Goal: Communication & Community: Connect with others

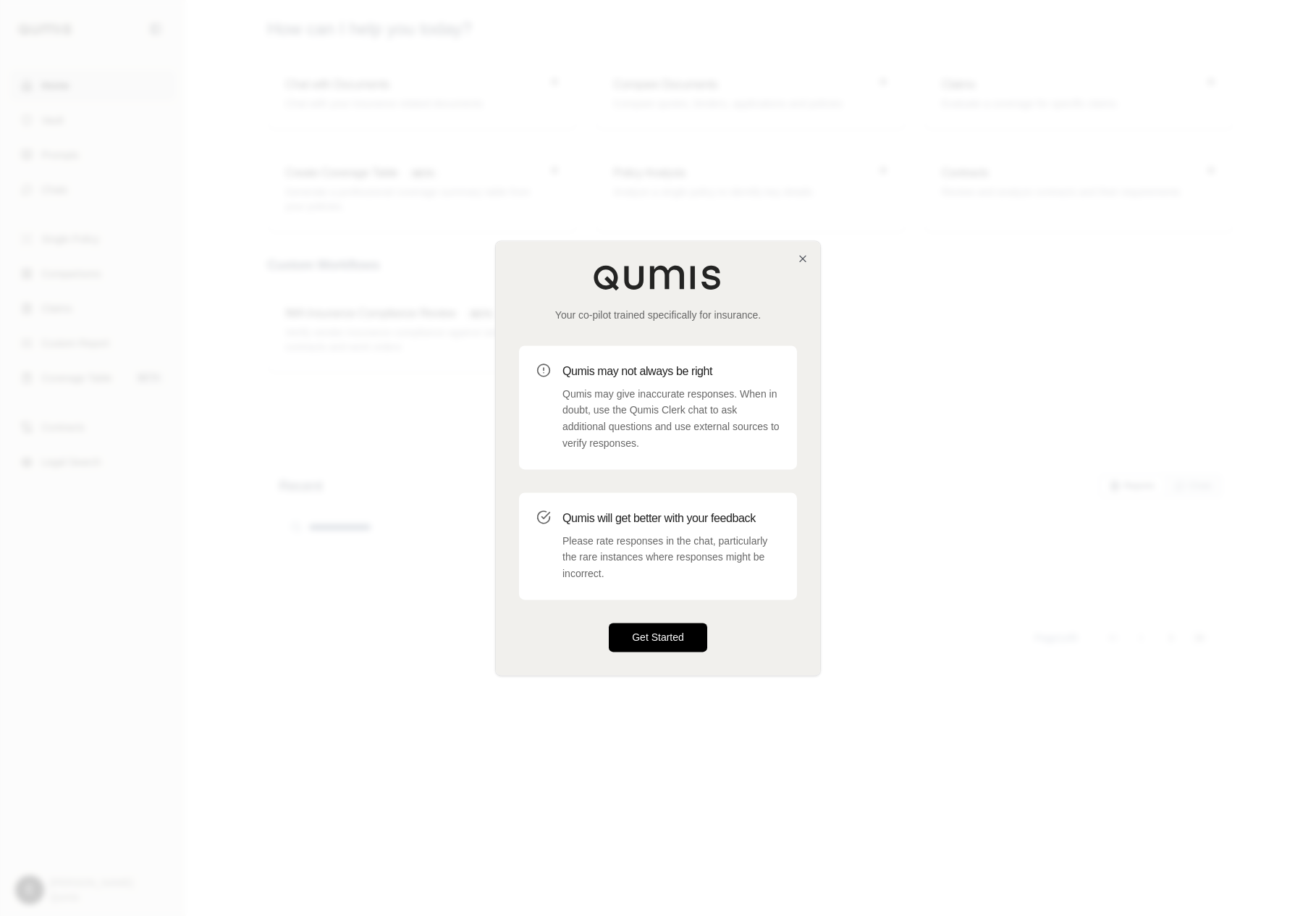
click at [639, 645] on button "Get Started" at bounding box center [658, 637] width 98 height 29
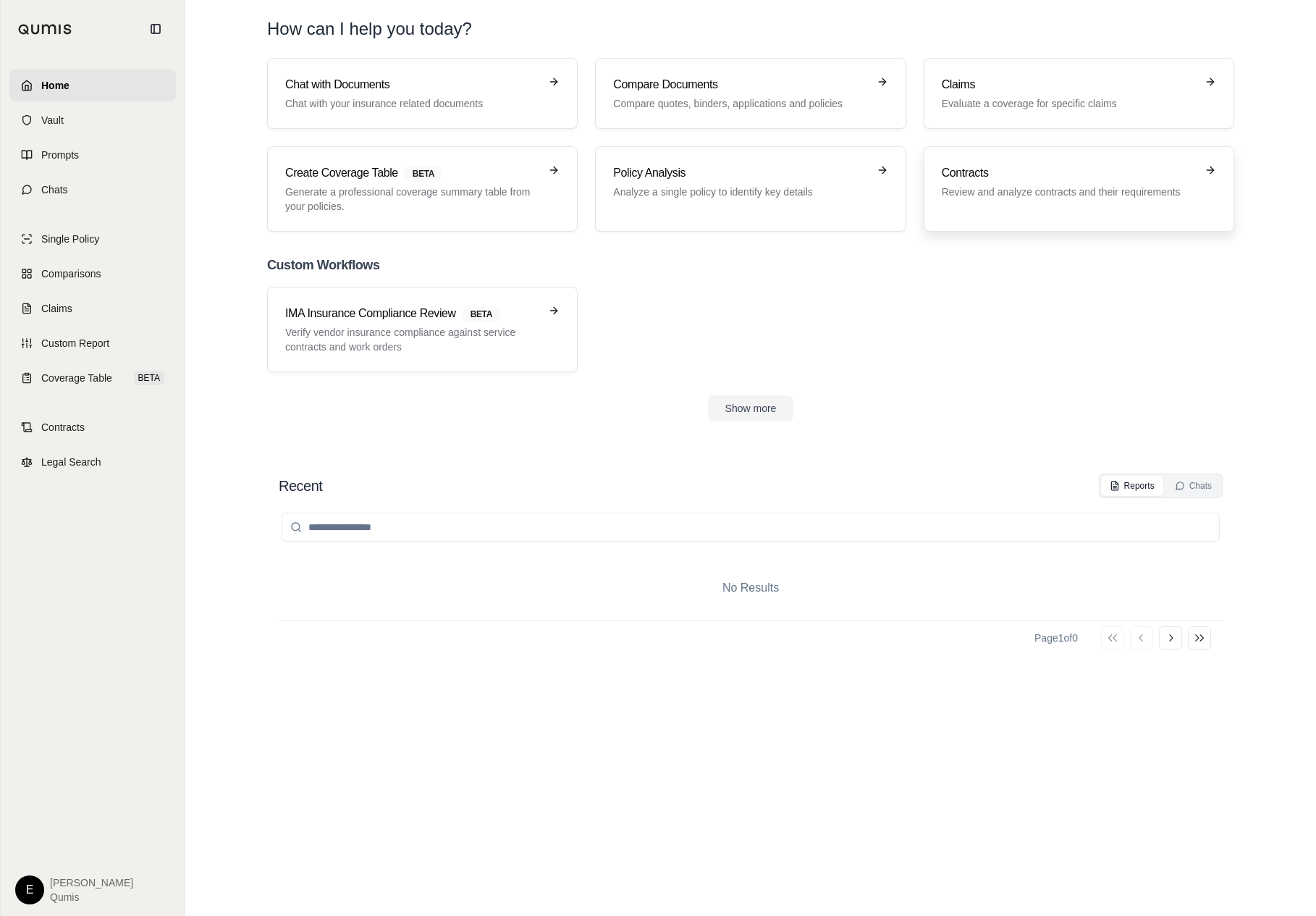
drag, startPoint x: 622, startPoint y: 670, endPoint x: 981, endPoint y: 167, distance: 618.0
click at [0, 0] on div "Home Vault Prompts Chats Single Policy Comparisons Claims Custom Report Coverag…" at bounding box center [658, 458] width 1316 height 916
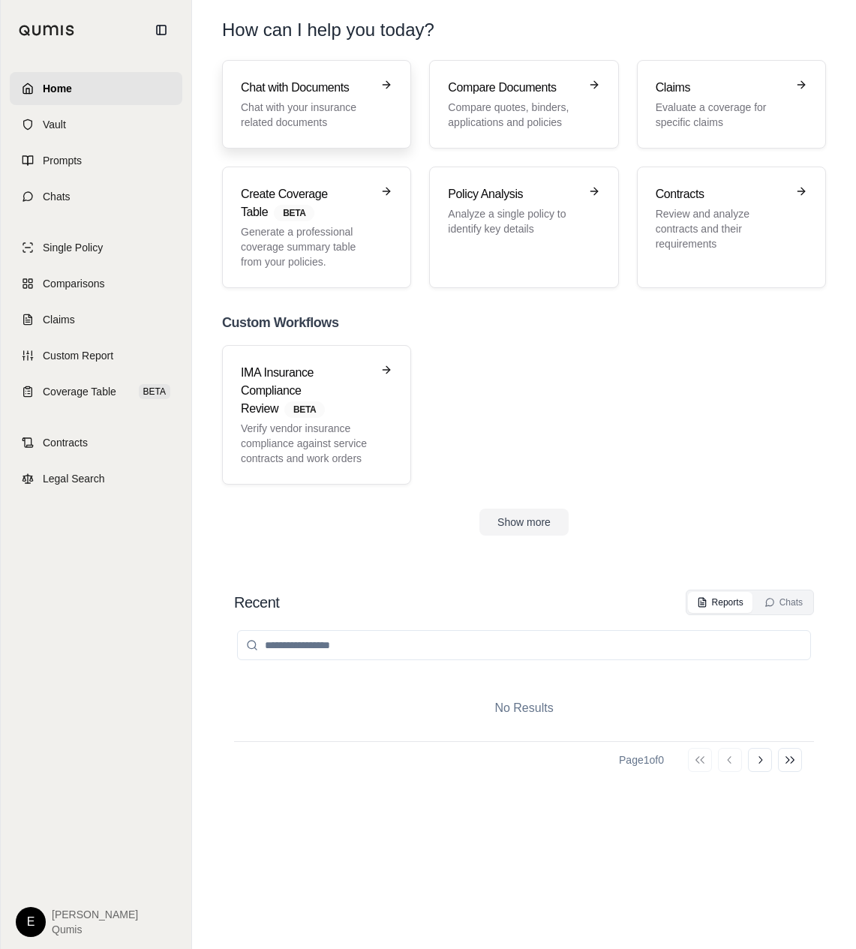
click at [373, 123] on div "Chat with Documents Chat with your insurance related documents" at bounding box center [317, 104] width 152 height 51
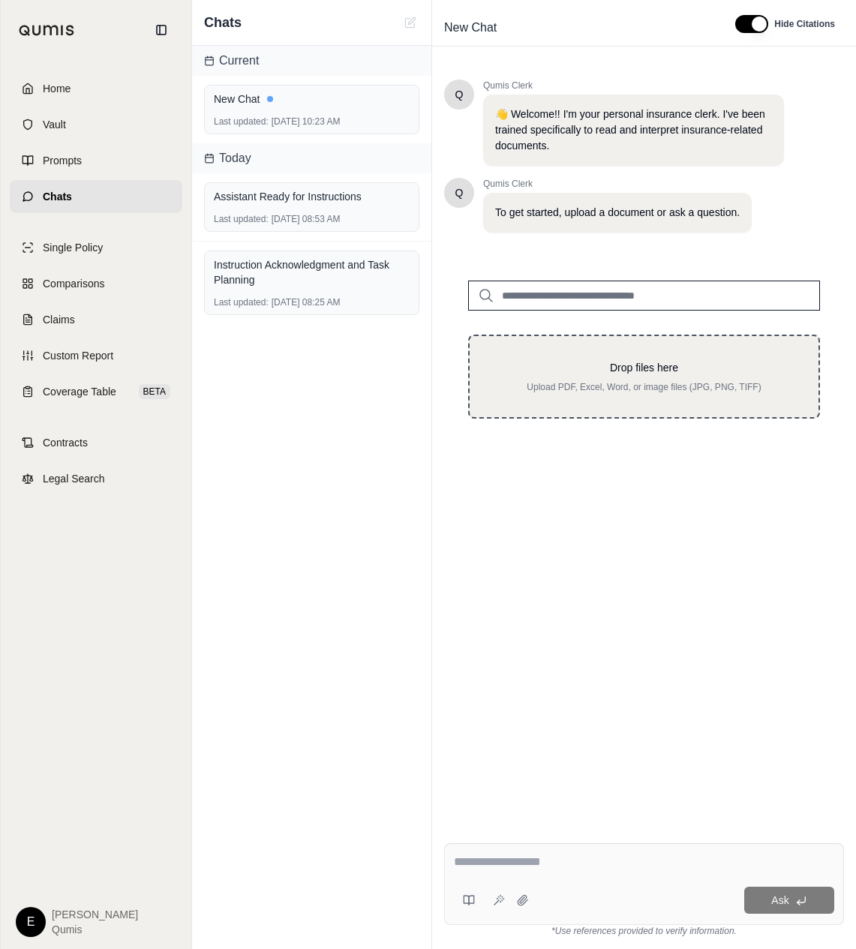
click at [585, 375] on div "Drop files here Upload PDF, Excel, Word, or image files (JPG, PNG, TIFF)" at bounding box center [644, 376] width 301 height 33
type input "**********"
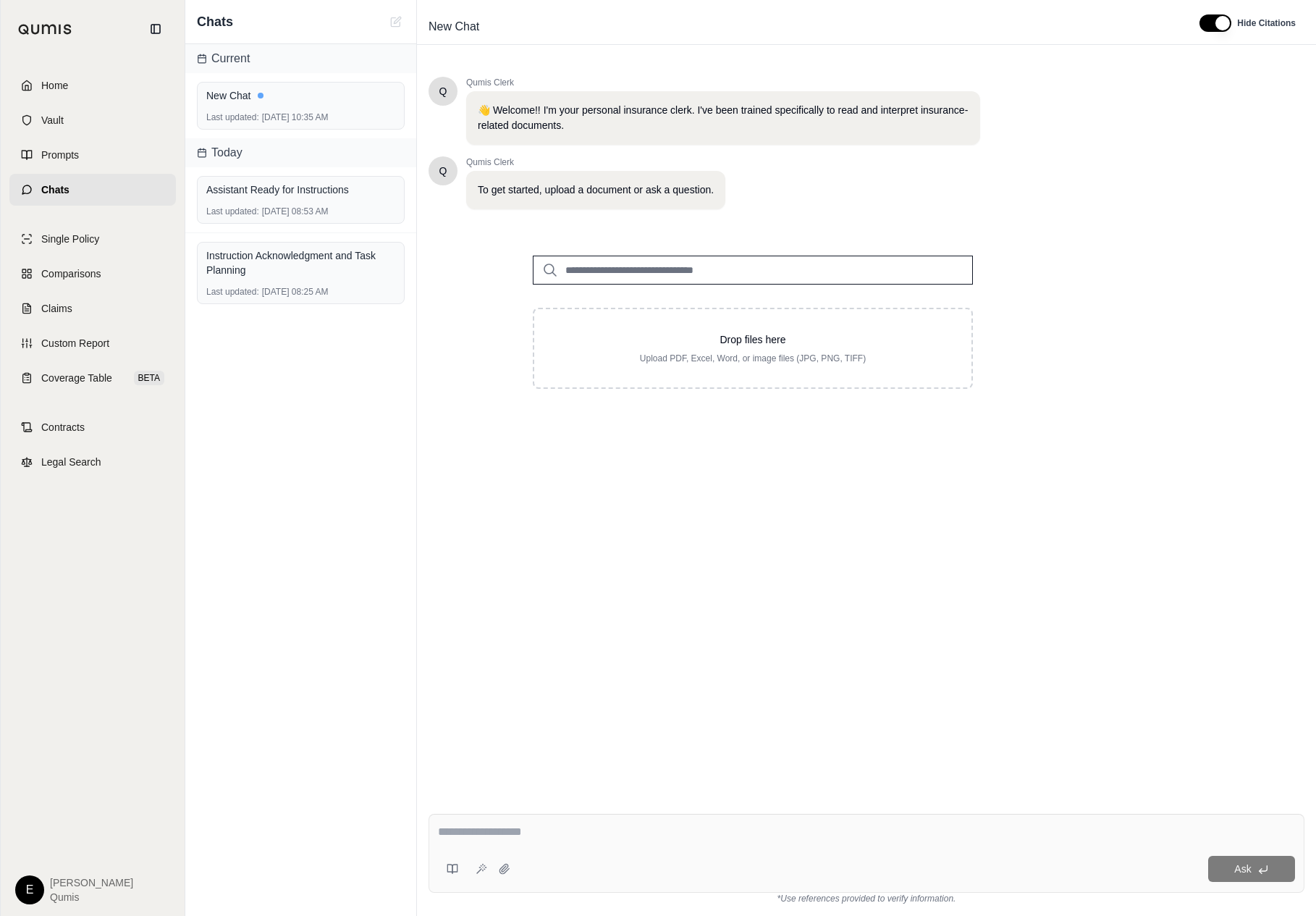
click at [540, 471] on div "Q Qumis Clerk 👋 Welcome!! I'm your personal insurance clerk. I've been trained …" at bounding box center [866, 429] width 876 height 726
click at [68, 71] on link "Home" at bounding box center [93, 85] width 167 height 32
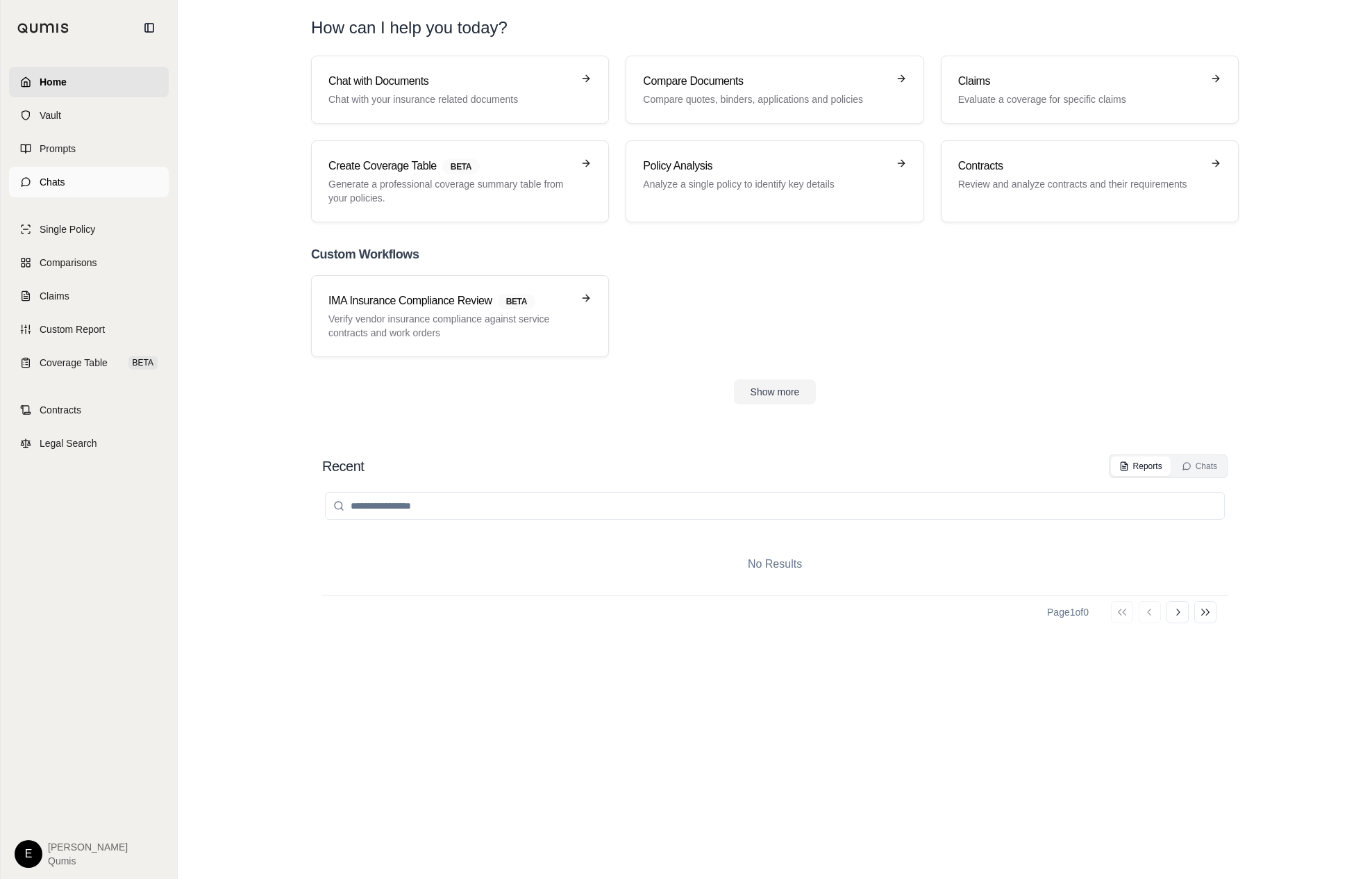
click at [110, 188] on link "Chats" at bounding box center [89, 182] width 160 height 31
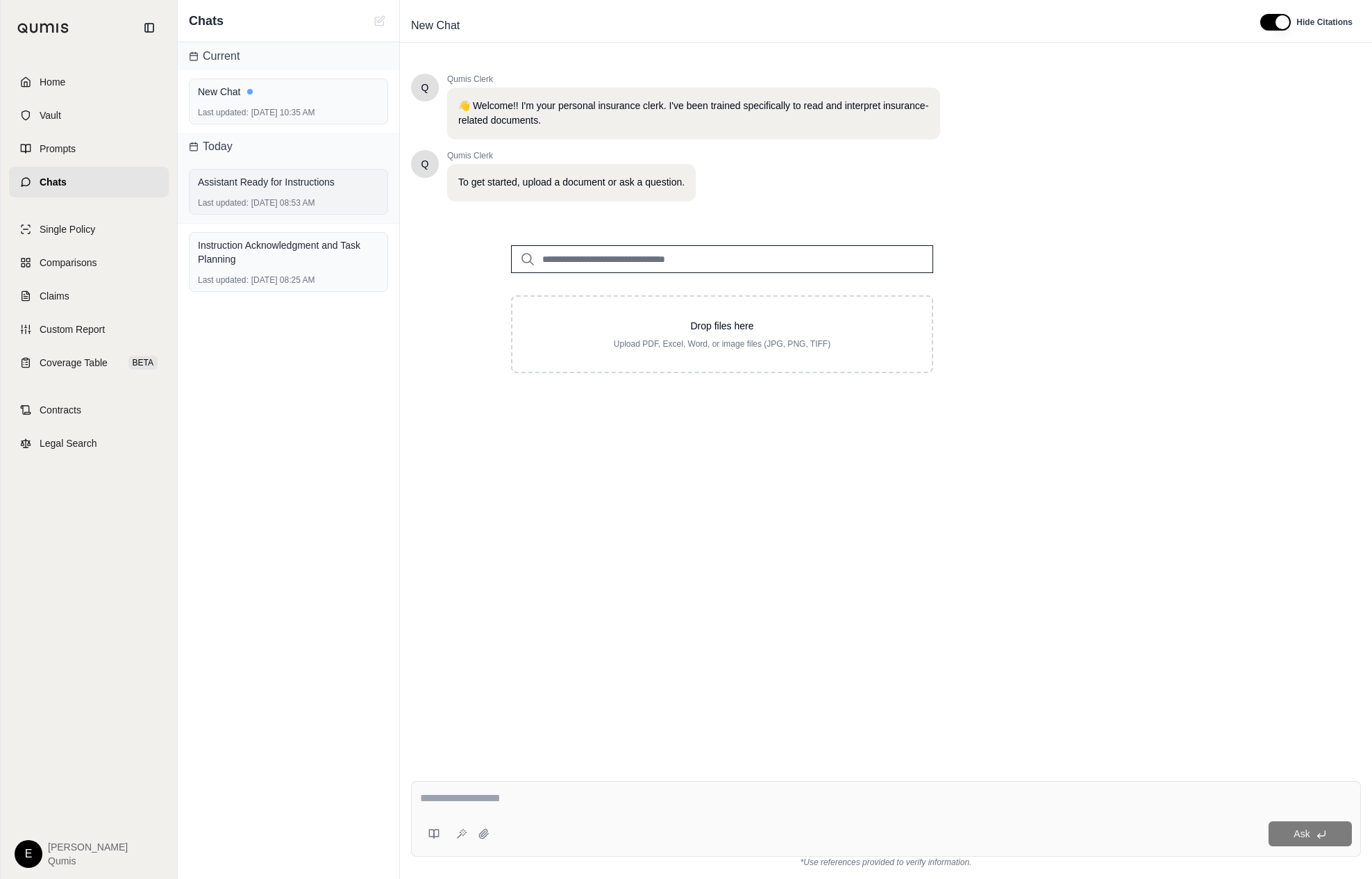
click at [316, 197] on div "Last updated: Aug 28, 2025, 08:53 AM" at bounding box center [289, 203] width 181 height 11
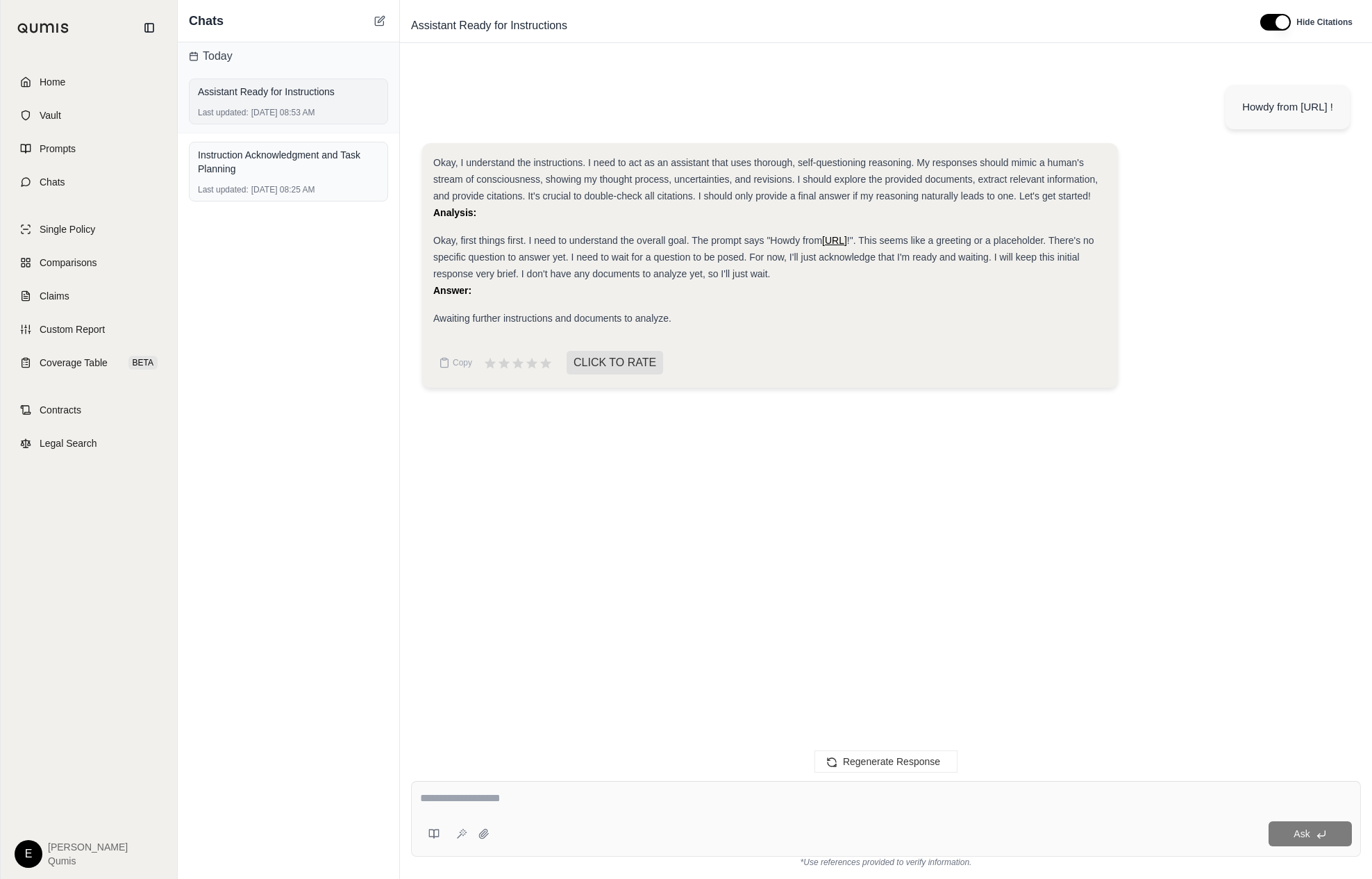
click at [302, 86] on div "Assistant Ready for Instructions" at bounding box center [289, 92] width 181 height 14
click at [381, 27] on button at bounding box center [380, 21] width 17 height 17
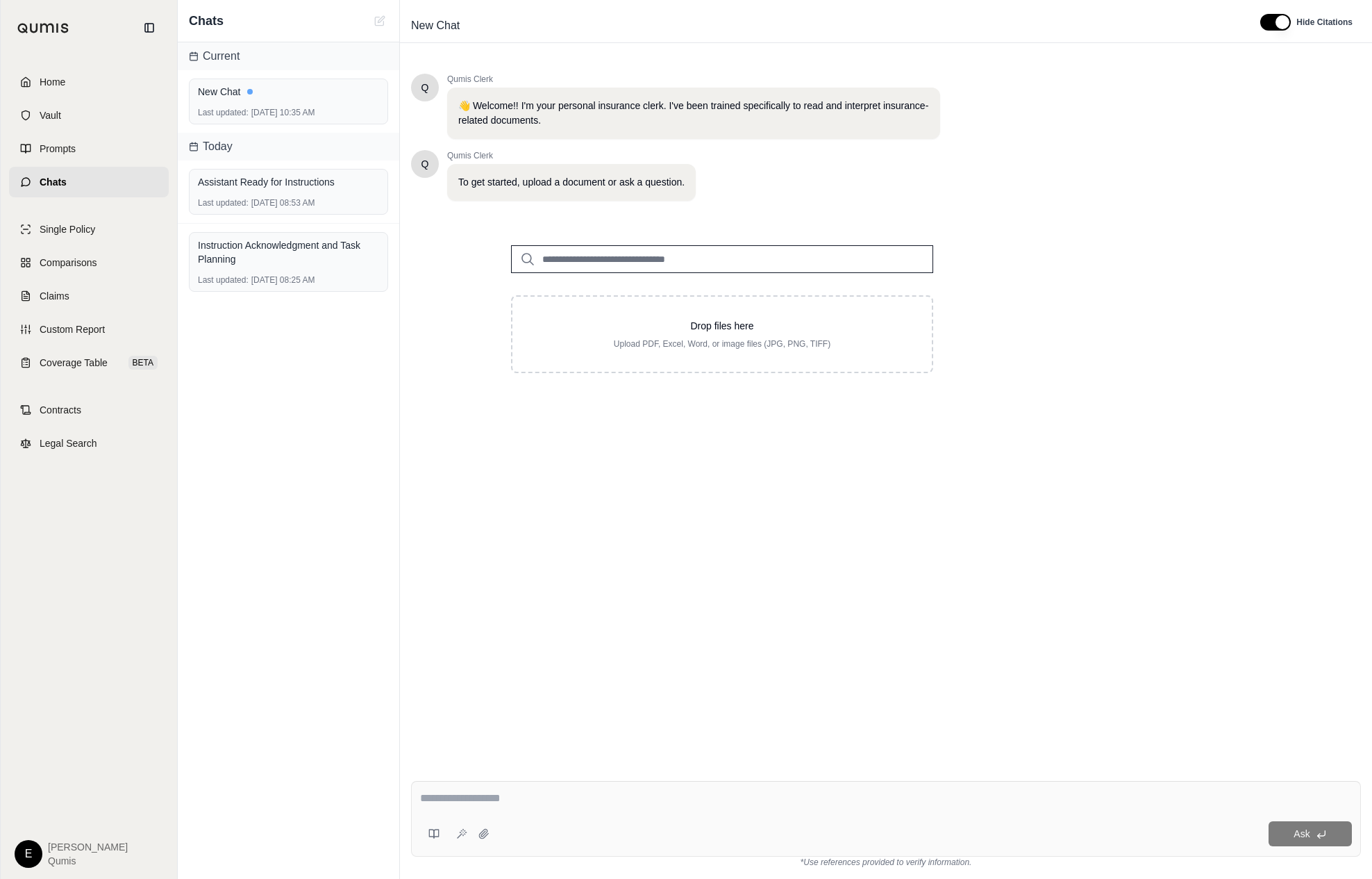
click at [618, 538] on div "Q Qumis Clerk 👋 Welcome!! I'm your personal insurance clerk. I've been trained …" at bounding box center [886, 411] width 950 height 697
click at [504, 798] on textarea at bounding box center [886, 798] width 932 height 17
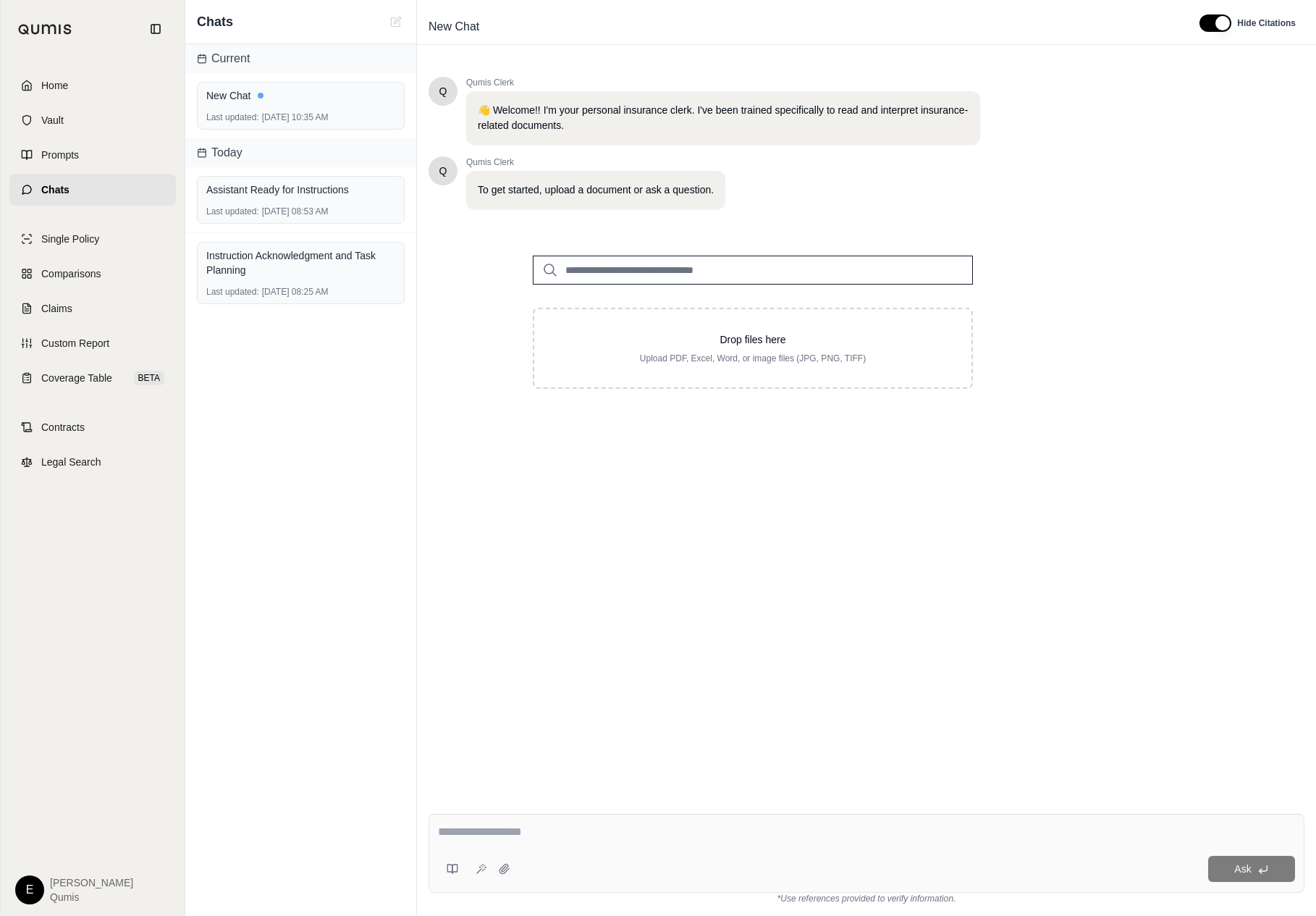
click at [691, 842] on div at bounding box center [866, 834] width 857 height 22
click at [586, 838] on textarea at bounding box center [866, 832] width 857 height 17
type textarea "**********"
click at [572, 677] on div "Q Qumis Clerk 👋 Welcome!! I'm your personal insurance clerk. I've been trained …" at bounding box center [866, 429] width 876 height 726
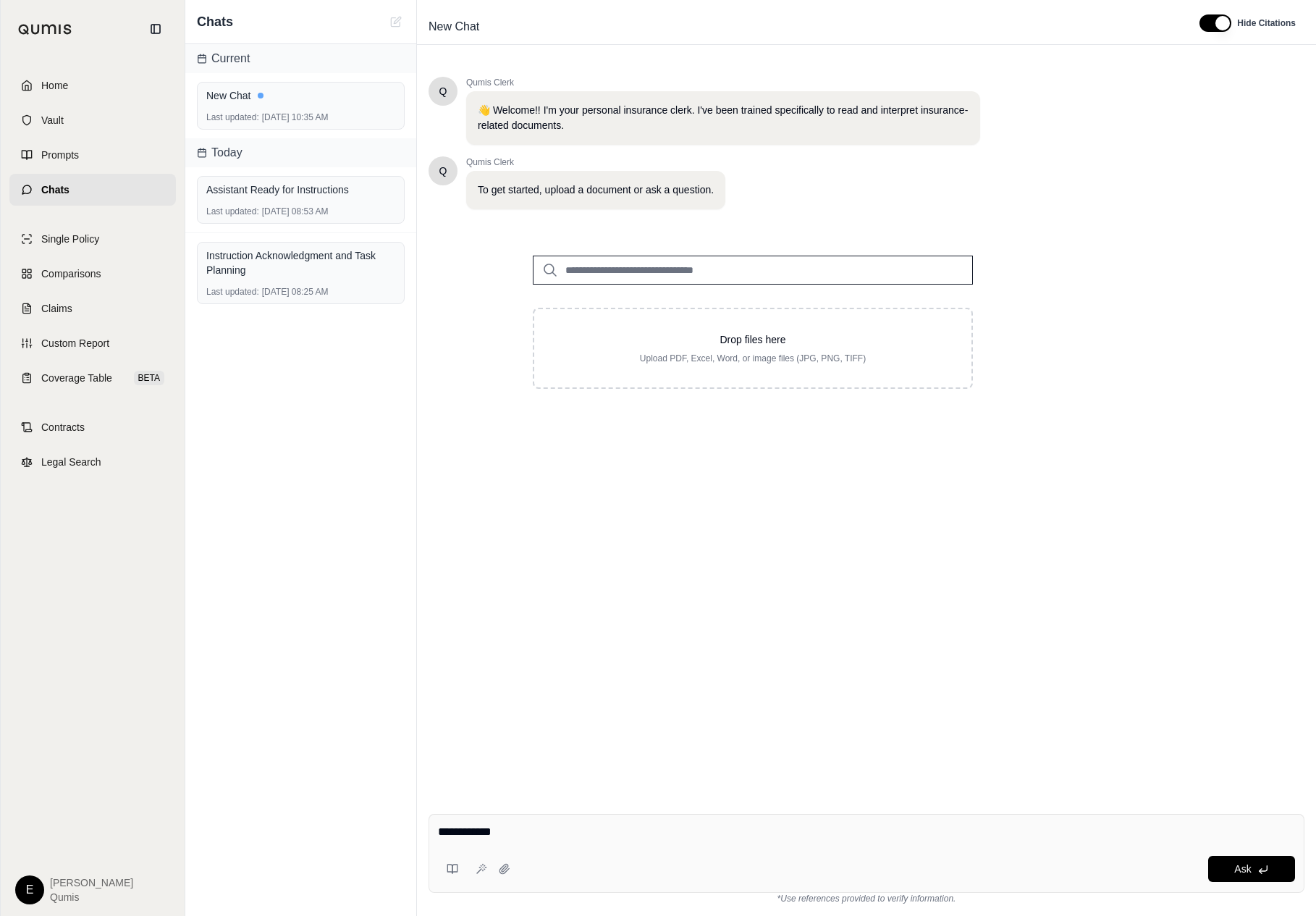
drag, startPoint x: 572, startPoint y: 677, endPoint x: 1030, endPoint y: 237, distance: 635.1
click at [0, 0] on div "**********" at bounding box center [658, 458] width 1316 height 916
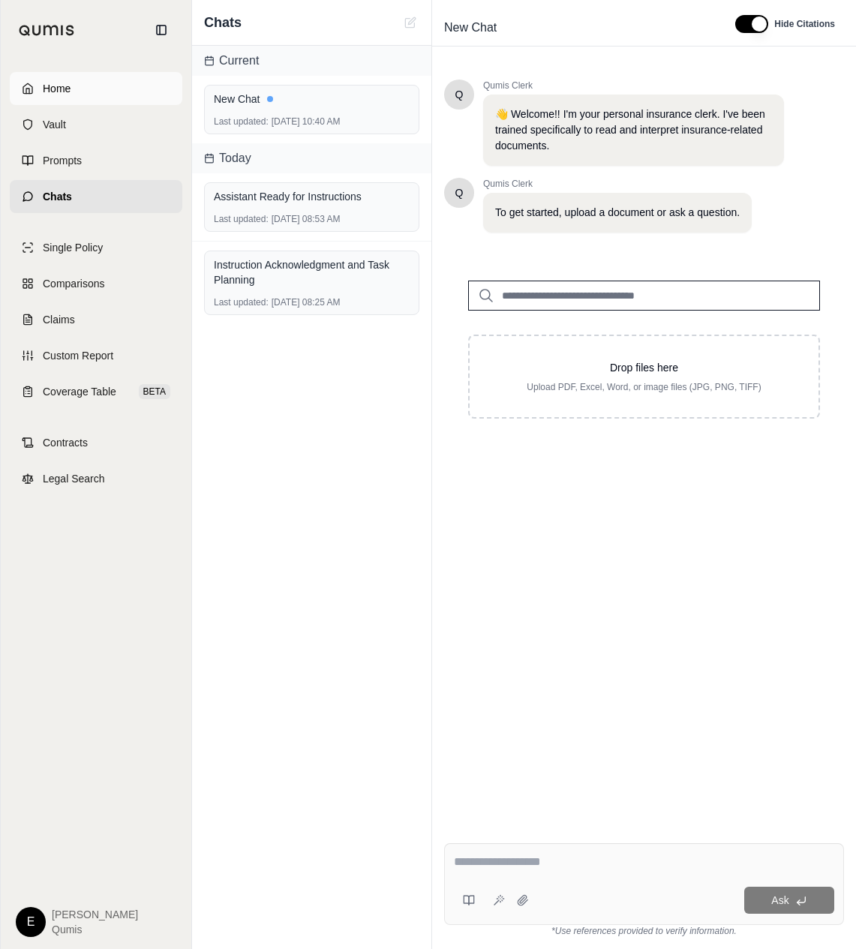
click at [119, 91] on link "Home" at bounding box center [96, 88] width 173 height 33
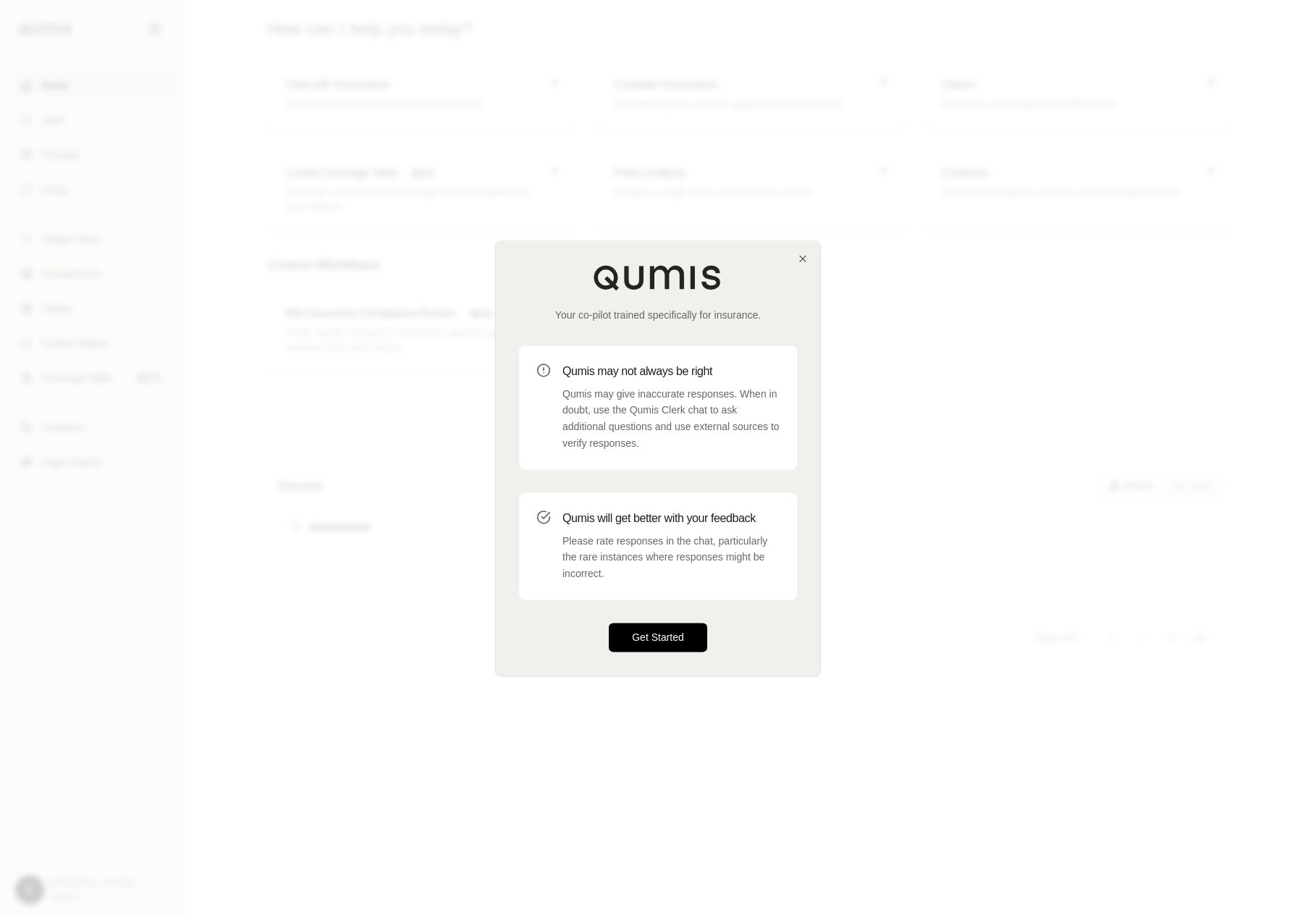
click at [628, 627] on button "Get Started" at bounding box center [658, 637] width 98 height 29
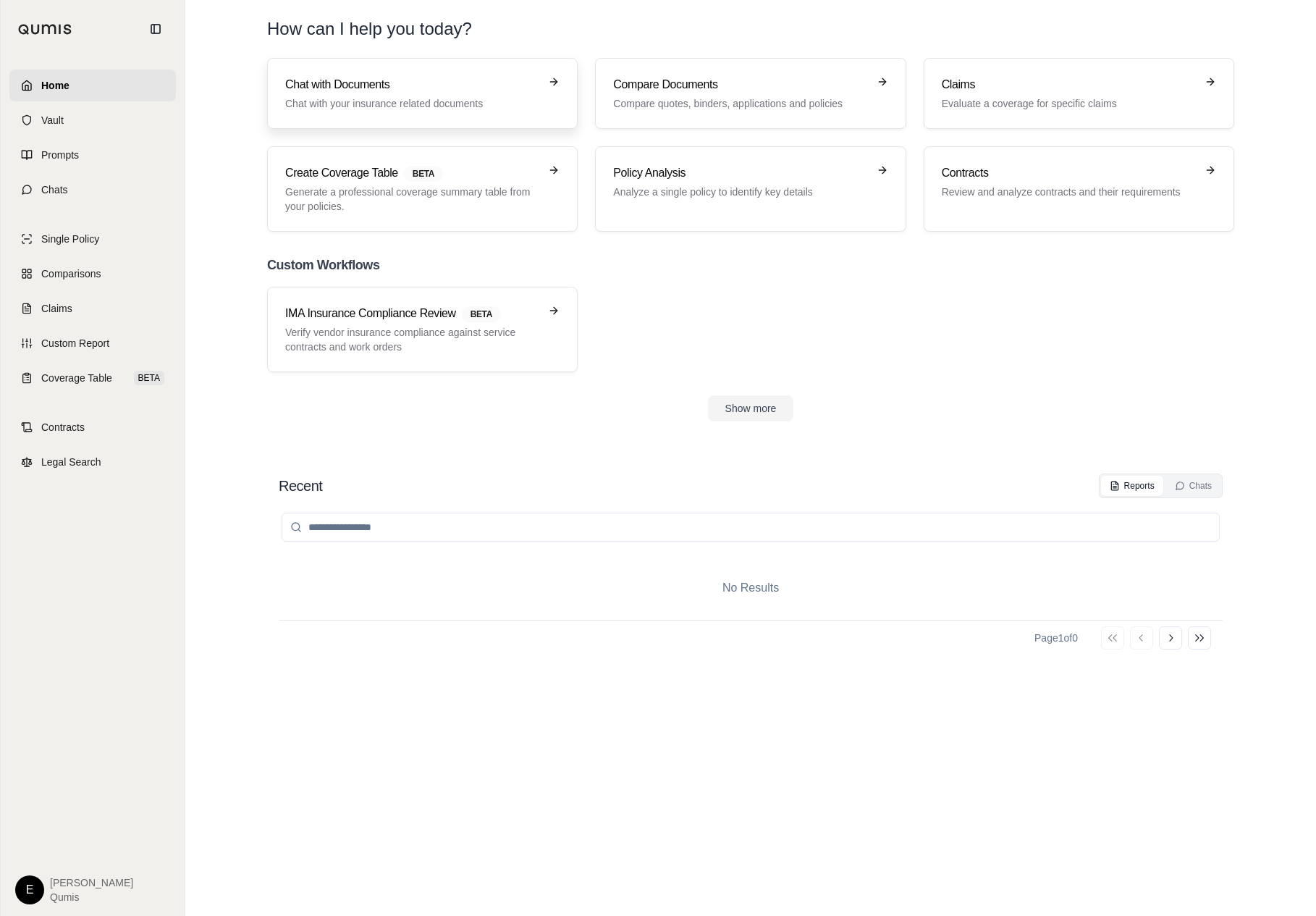
click at [397, 63] on link "Chat with Documents Chat with your insurance related documents" at bounding box center [423, 94] width 311 height 71
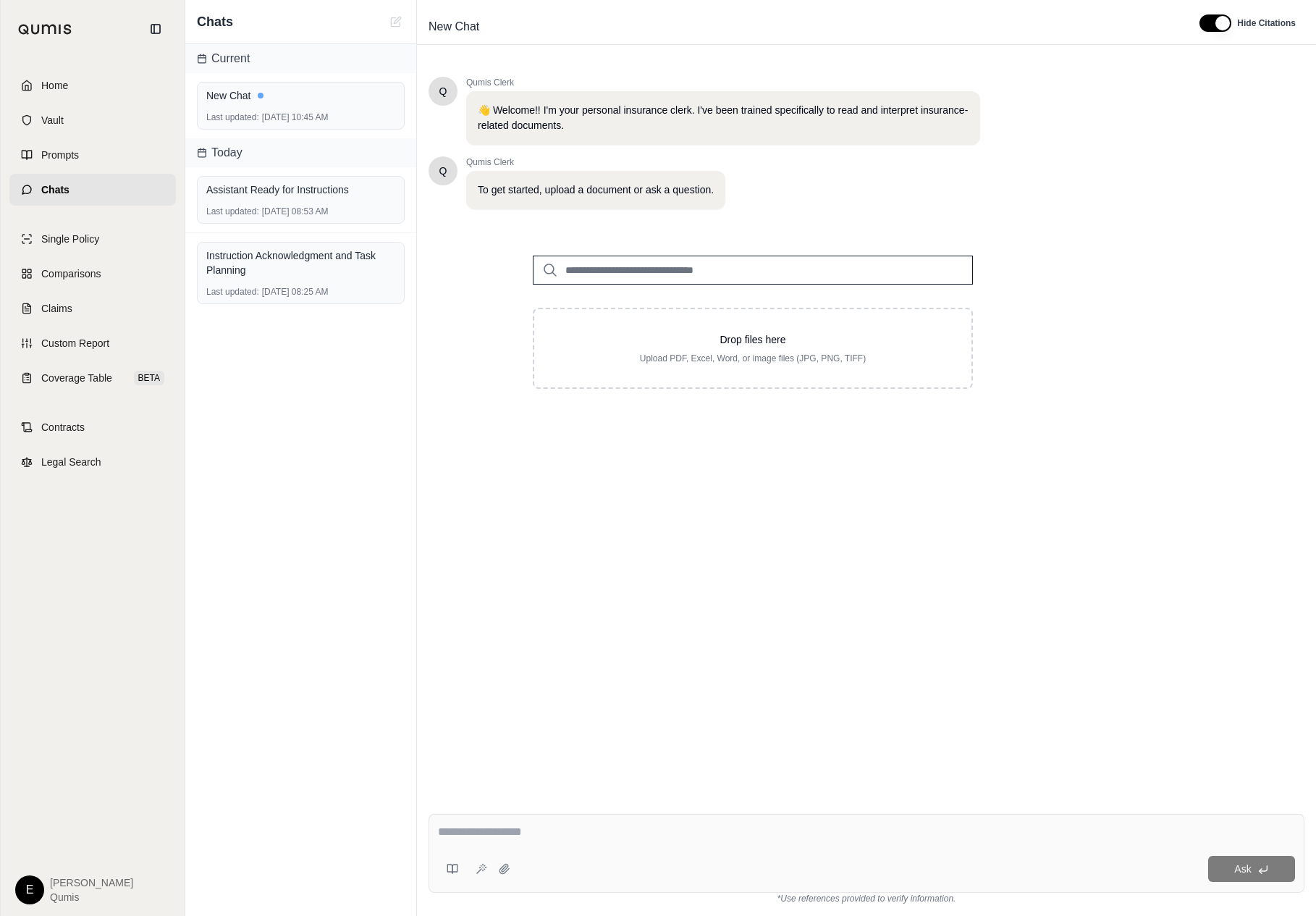
click at [519, 842] on div at bounding box center [866, 834] width 857 height 22
click at [288, 89] on div "New Chat" at bounding box center [301, 96] width 189 height 14
click at [662, 465] on div "Q Qumis Clerk 👋 Welcome!! I'm your personal insurance clerk. I've been trained …" at bounding box center [866, 429] width 876 height 726
click at [562, 834] on textarea at bounding box center [866, 832] width 857 height 17
type textarea "**********"
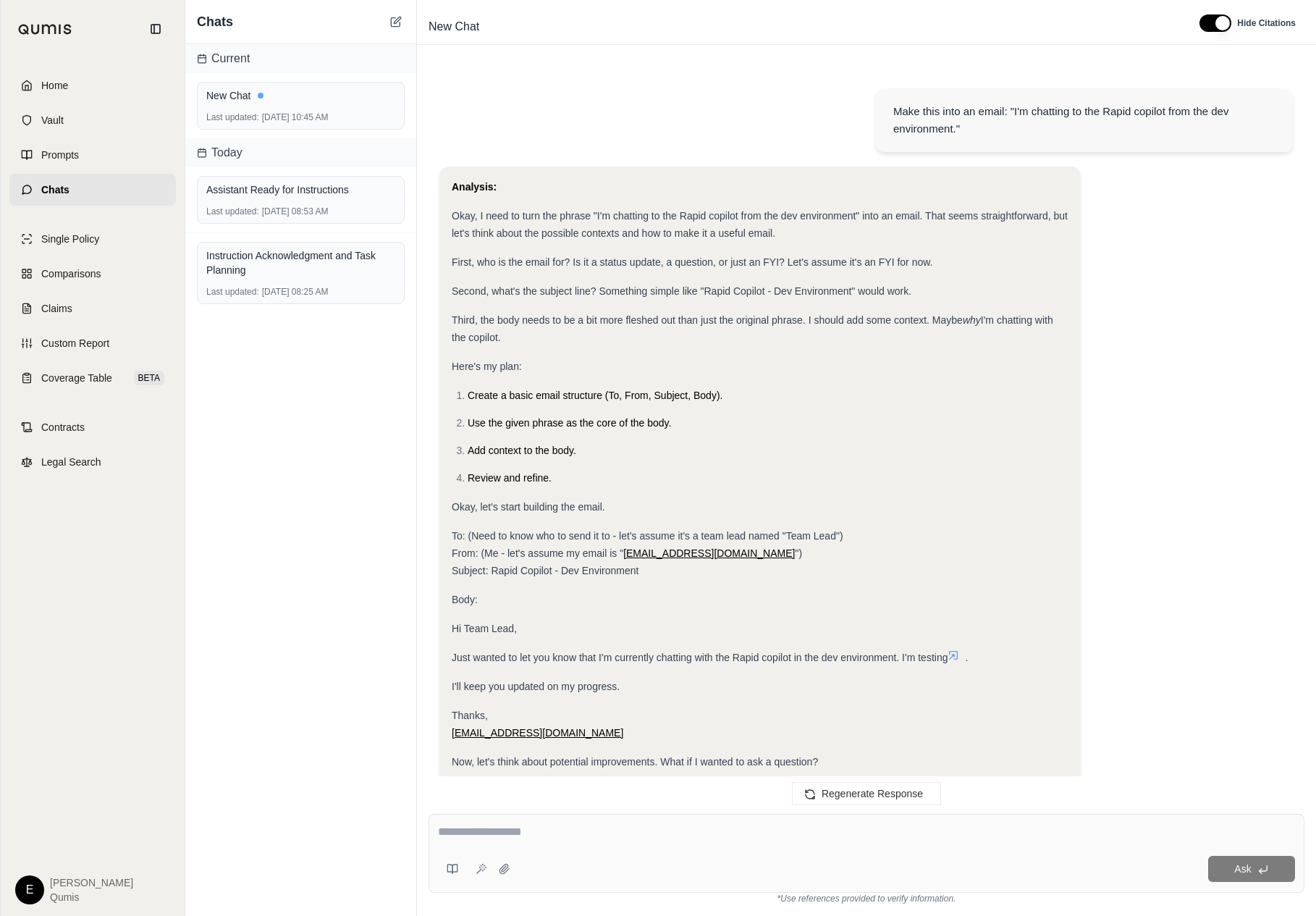
scroll to position [795, 0]
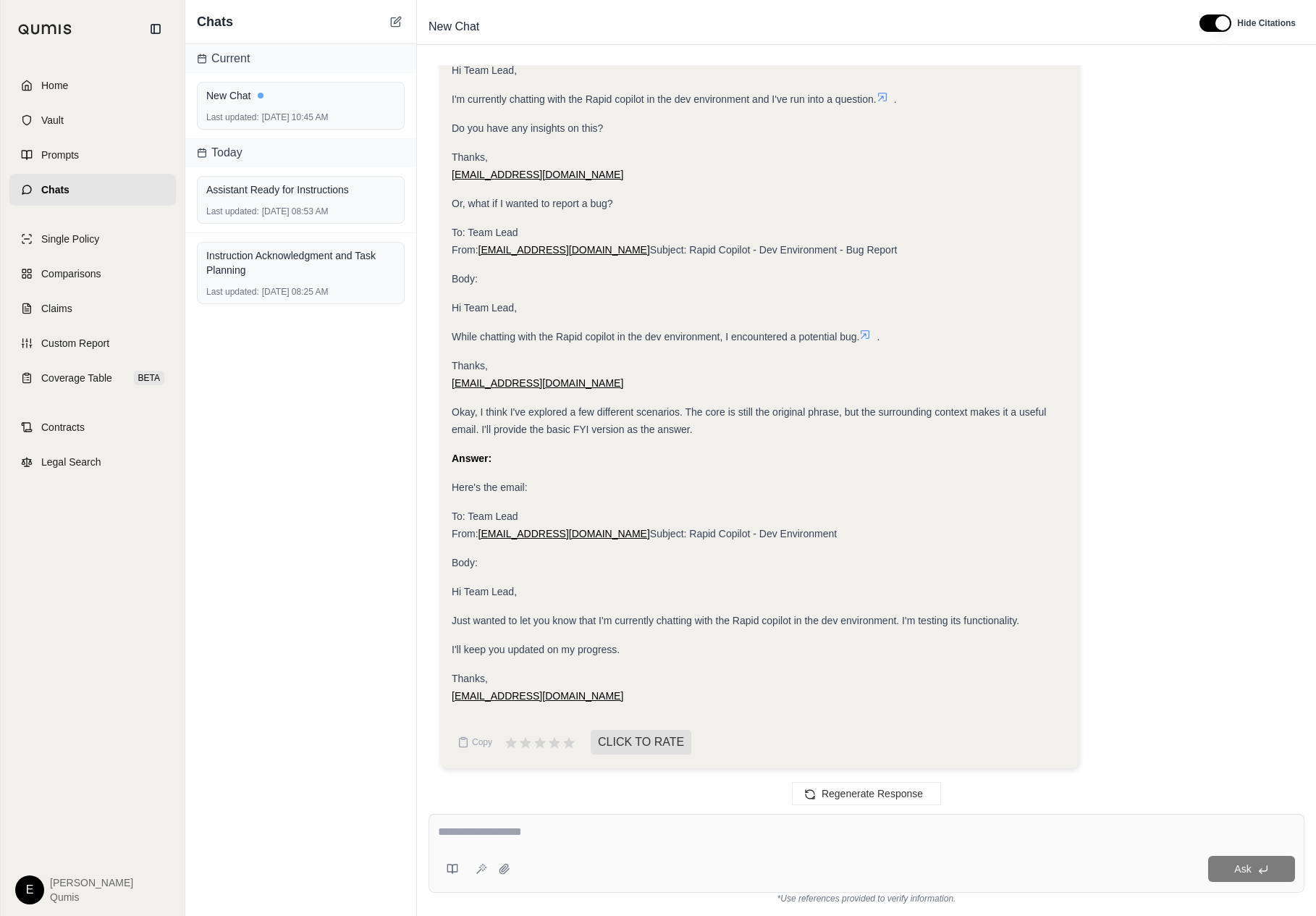
click at [785, 623] on span "Just wanted to let you know that I'm currently chatting with the Rapid copilot …" at bounding box center [735, 621] width 567 height 12
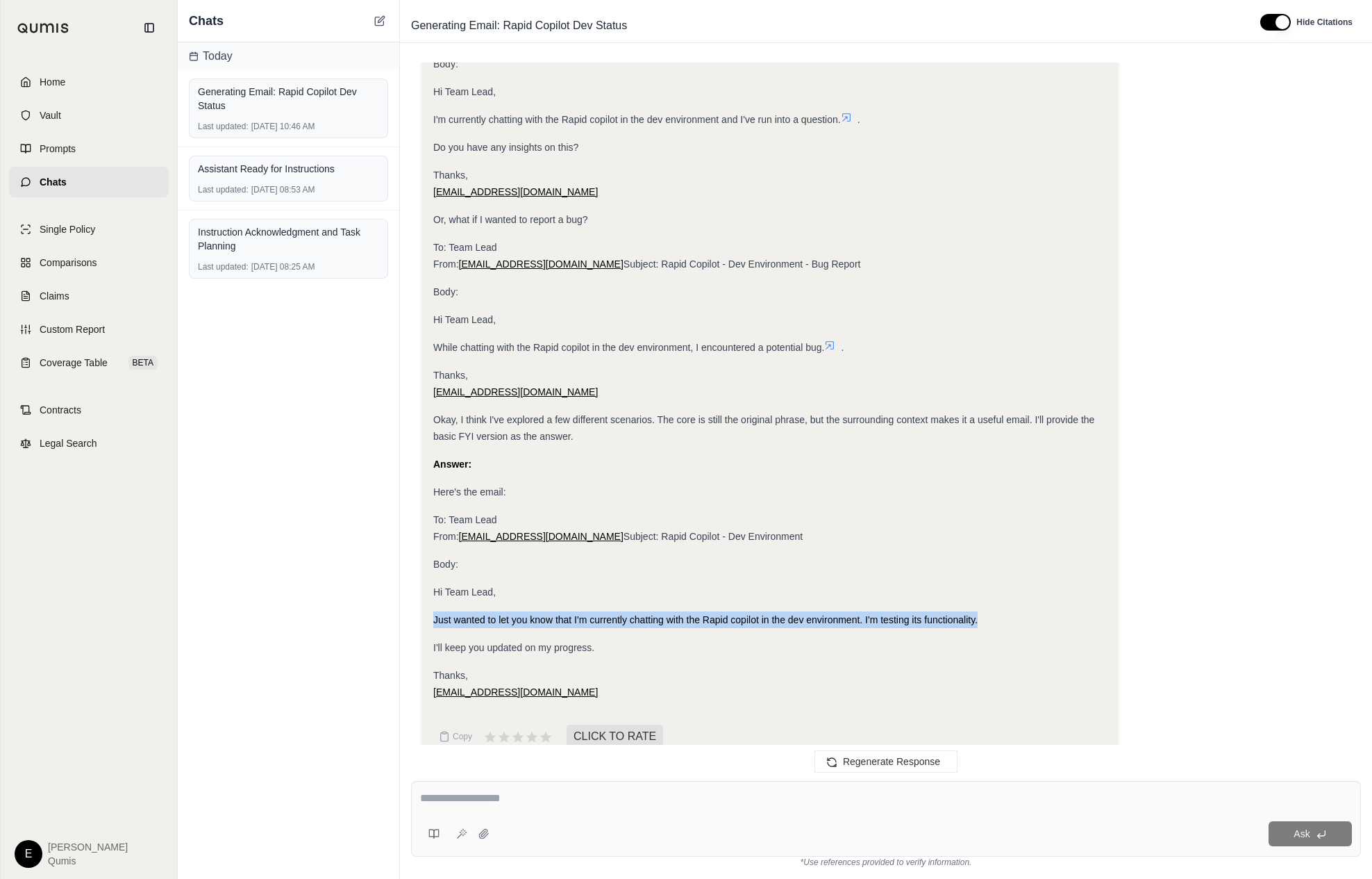
scroll to position [747, 0]
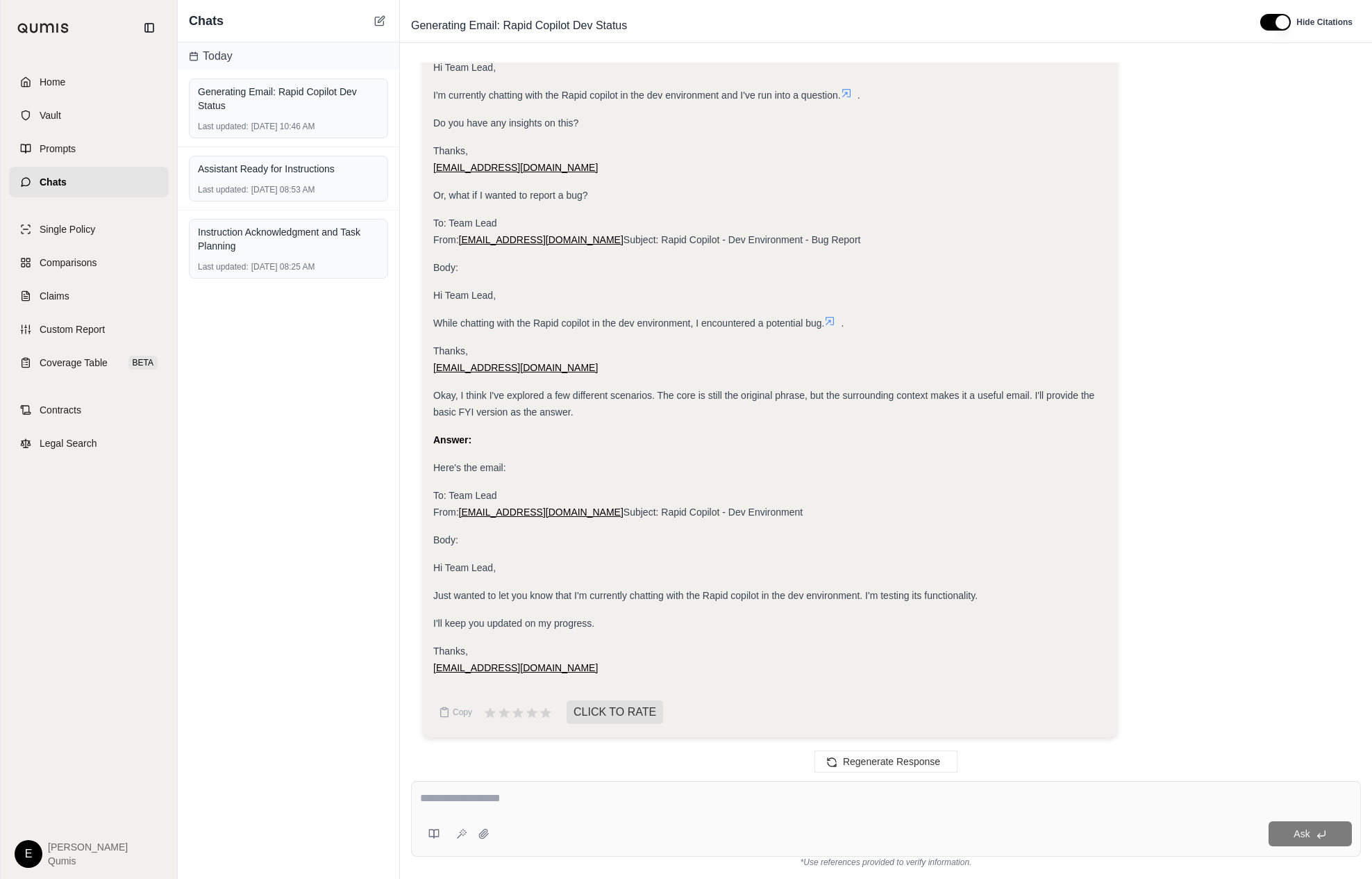
click at [797, 804] on textarea at bounding box center [886, 798] width 932 height 17
click at [697, 820] on div "Ask" at bounding box center [886, 819] width 950 height 76
click at [599, 788] on div "Ask" at bounding box center [886, 819] width 950 height 76
type textarea "**********"
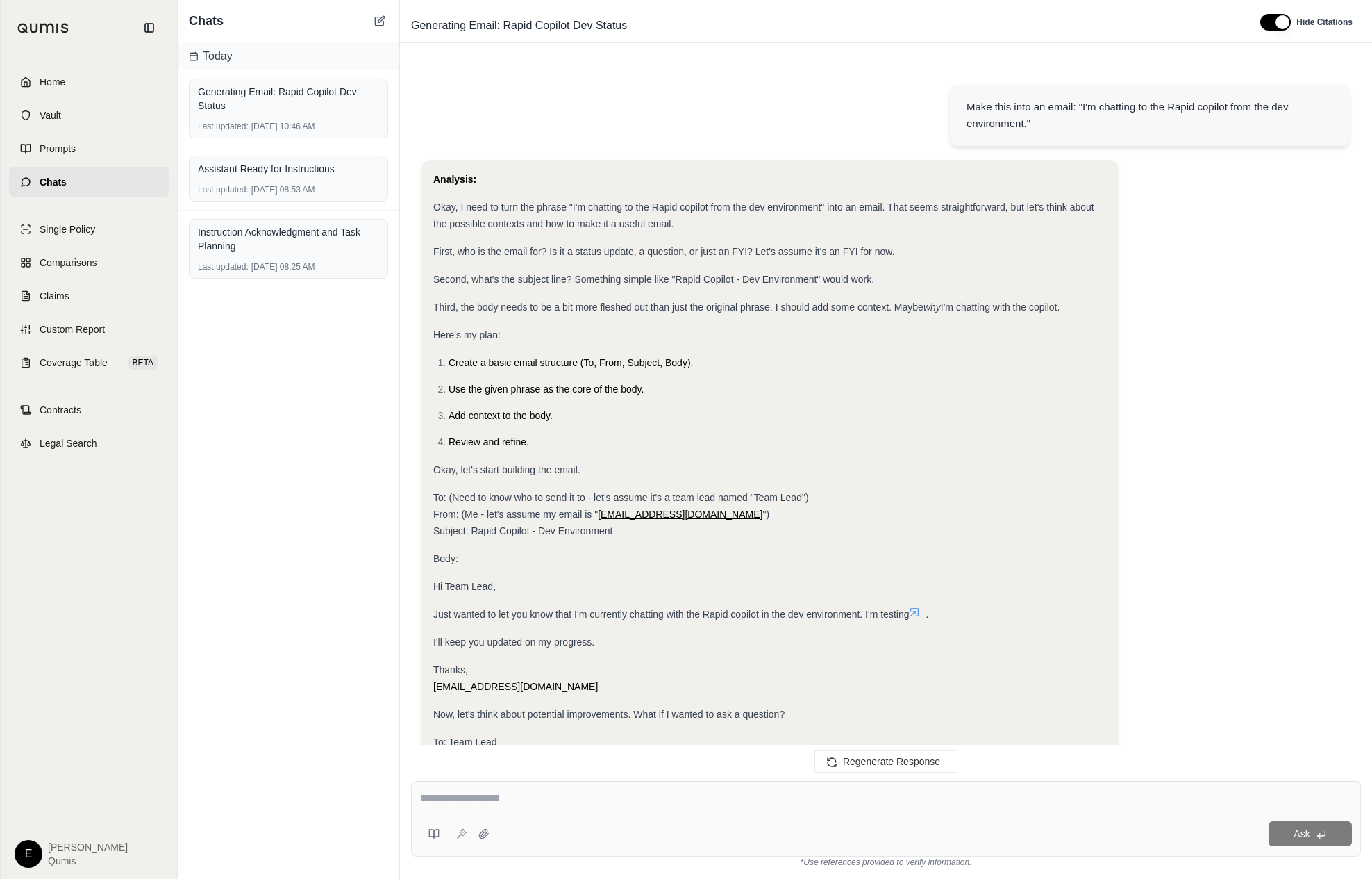
scroll to position [2224, 0]
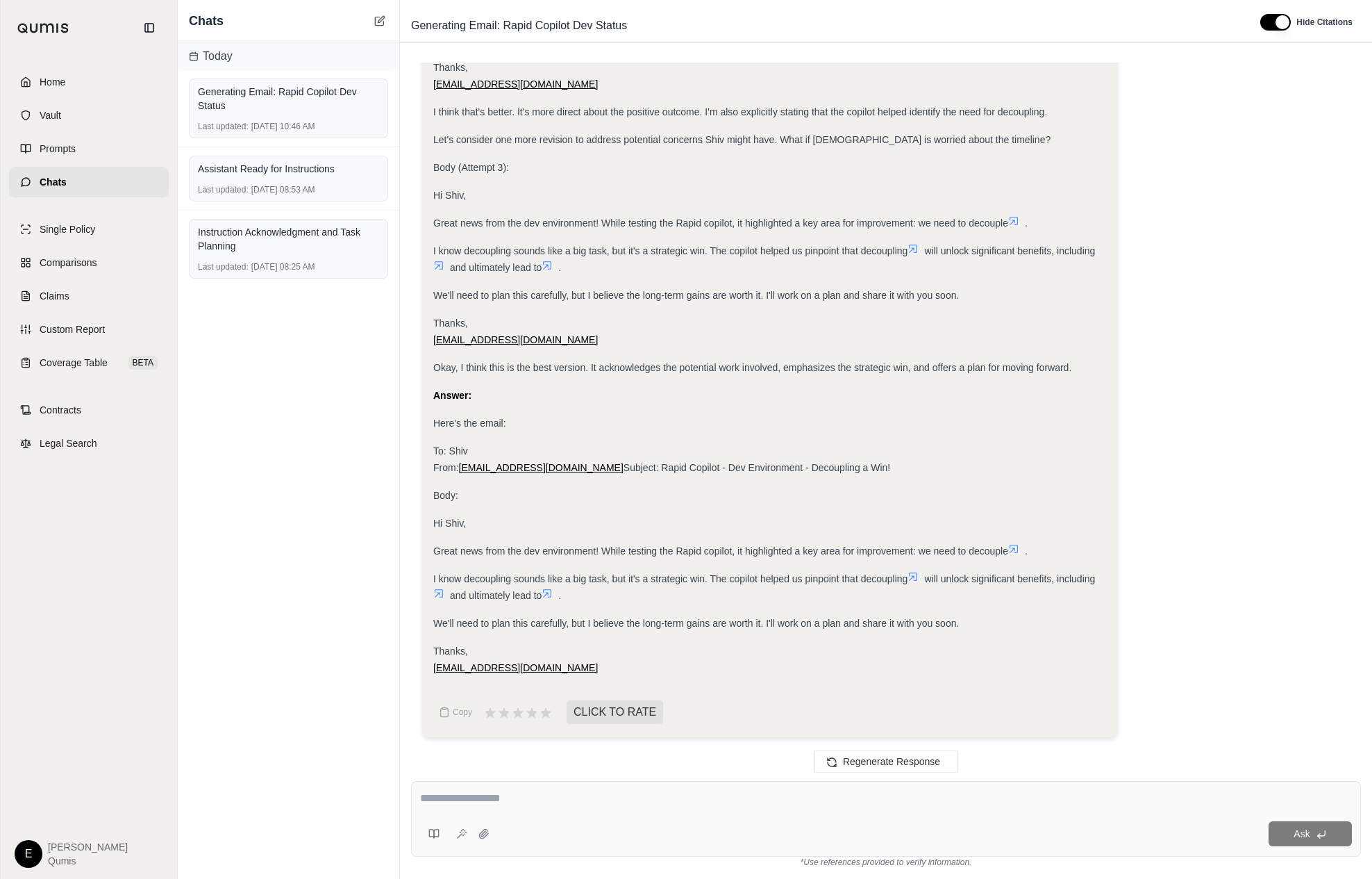
click at [662, 553] on span "Great news from the dev environment! While testing the Rapid copilot, it highli…" at bounding box center [720, 551] width 575 height 11
click at [878, 594] on div "I know decoupling sounds like a big task, but it's a strategic win. The copilot…" at bounding box center [770, 587] width 674 height 33
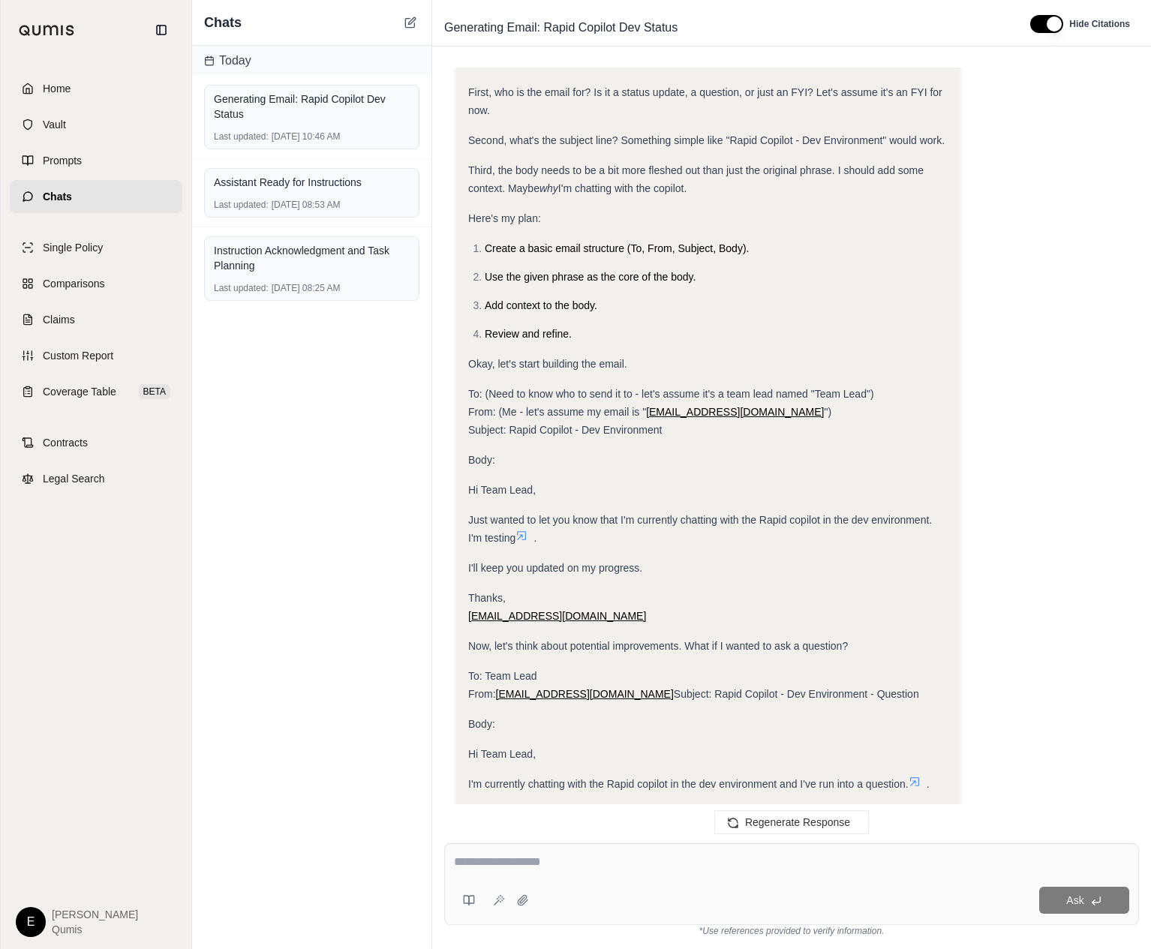
scroll to position [0, 0]
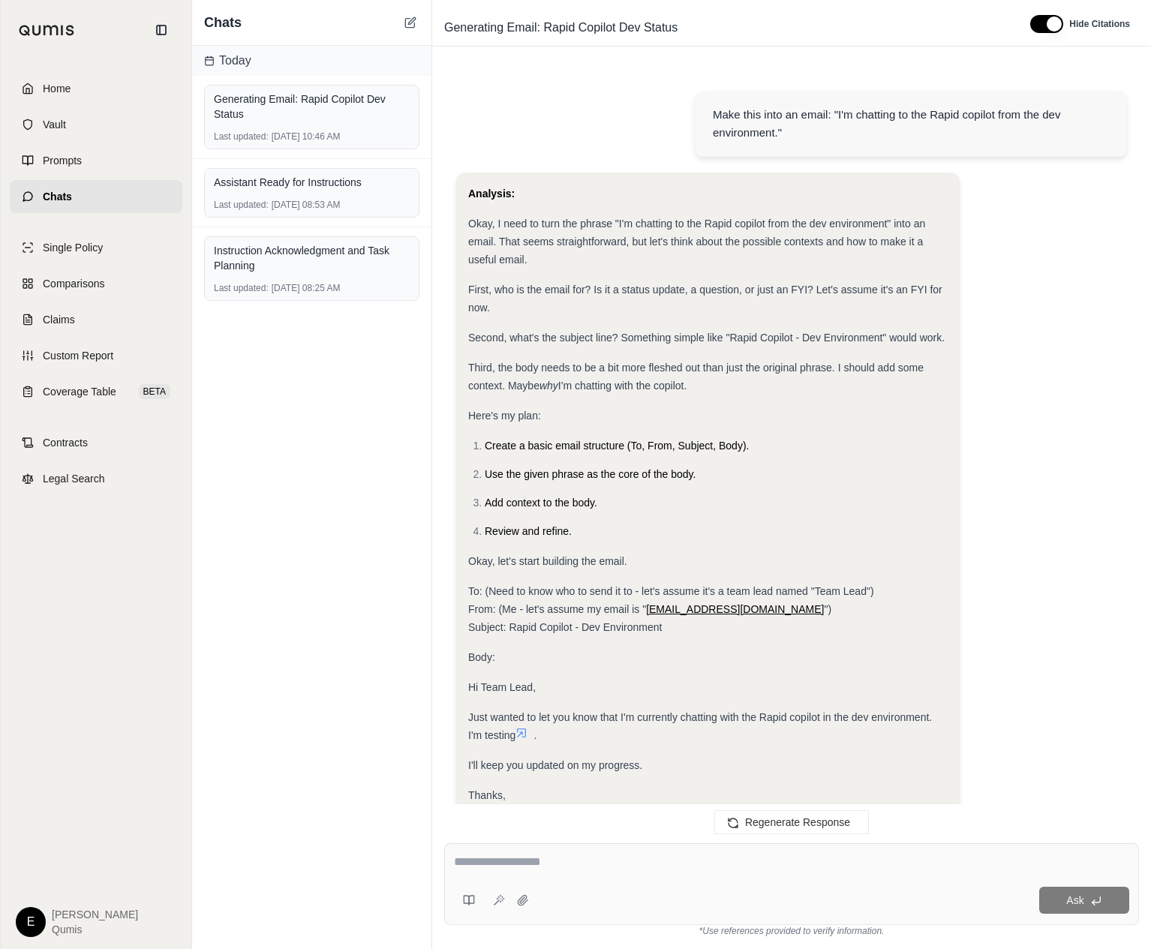
click at [803, 125] on div "Make this into an email: "I'm chatting to the Rapid copilot from the dev enviro…" at bounding box center [911, 124] width 396 height 36
copy div "Make this into an email: "I'm chatting to the Rapid copilot from the dev enviro…"
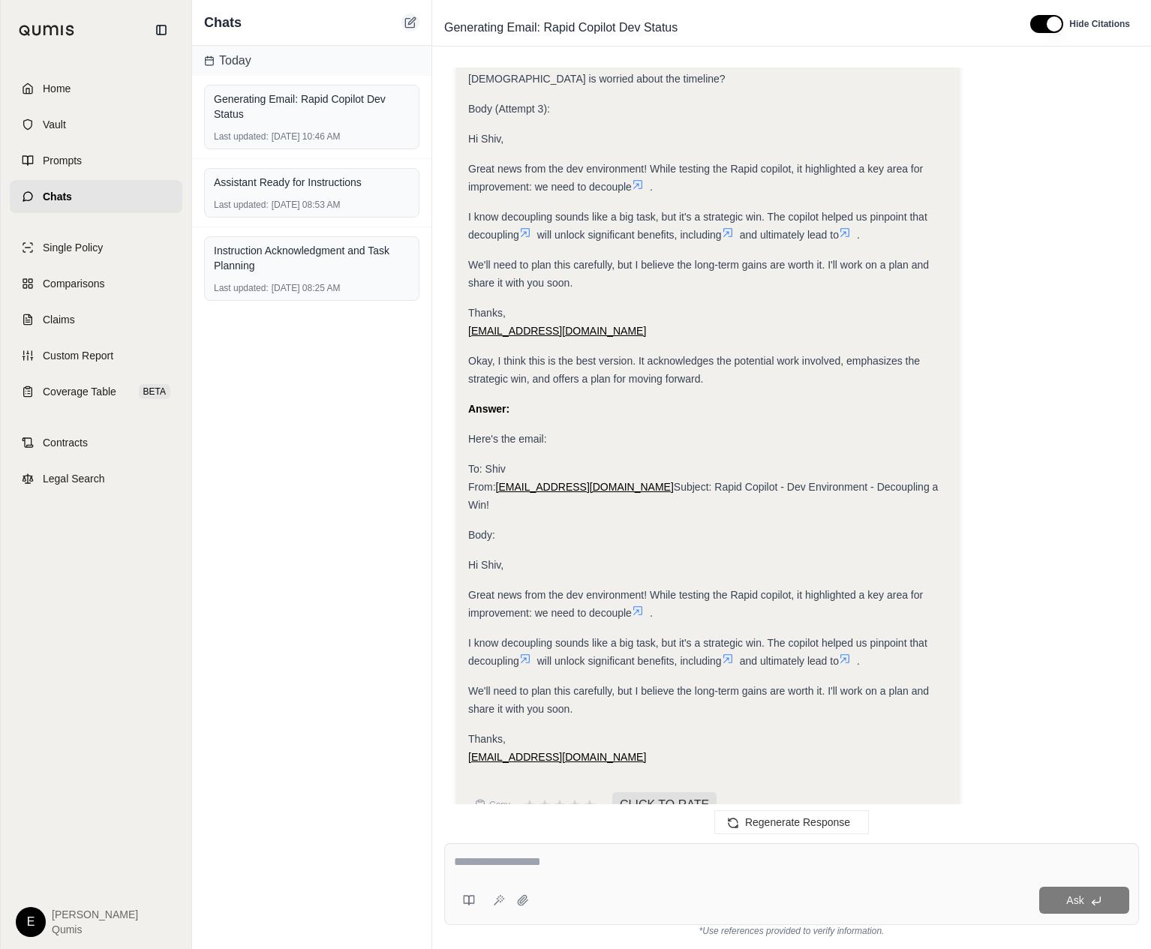
click at [405, 22] on icon at bounding box center [409, 23] width 9 height 9
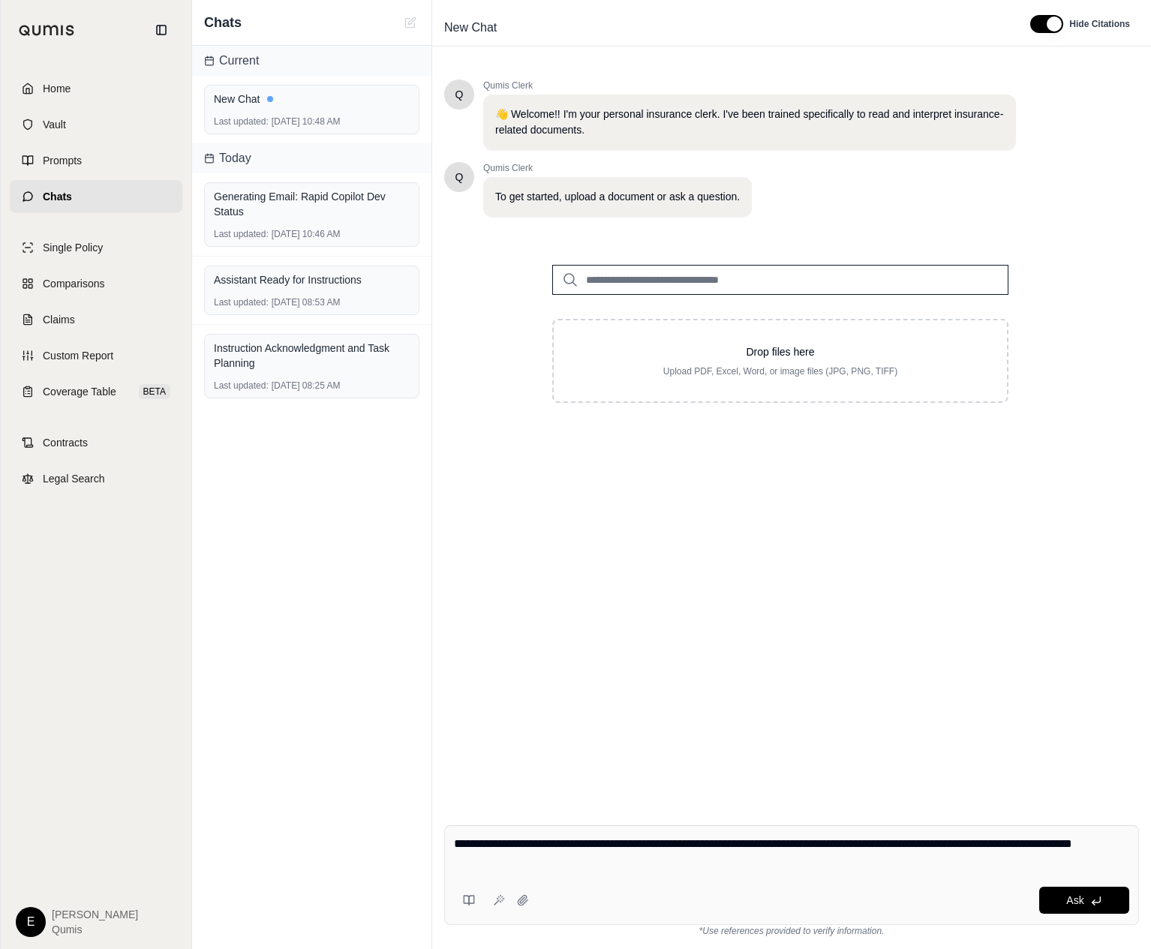
type textarea "**********"
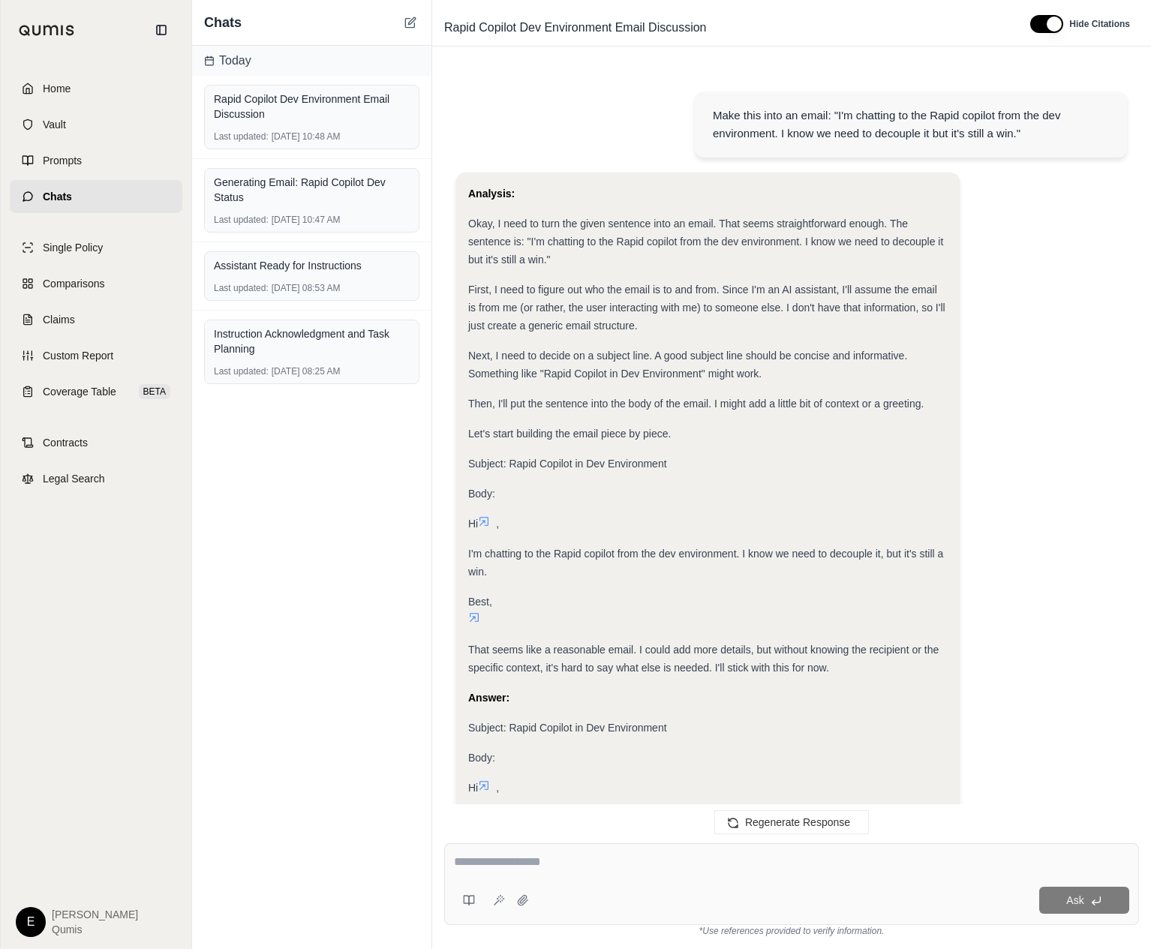
scroll to position [163, 0]
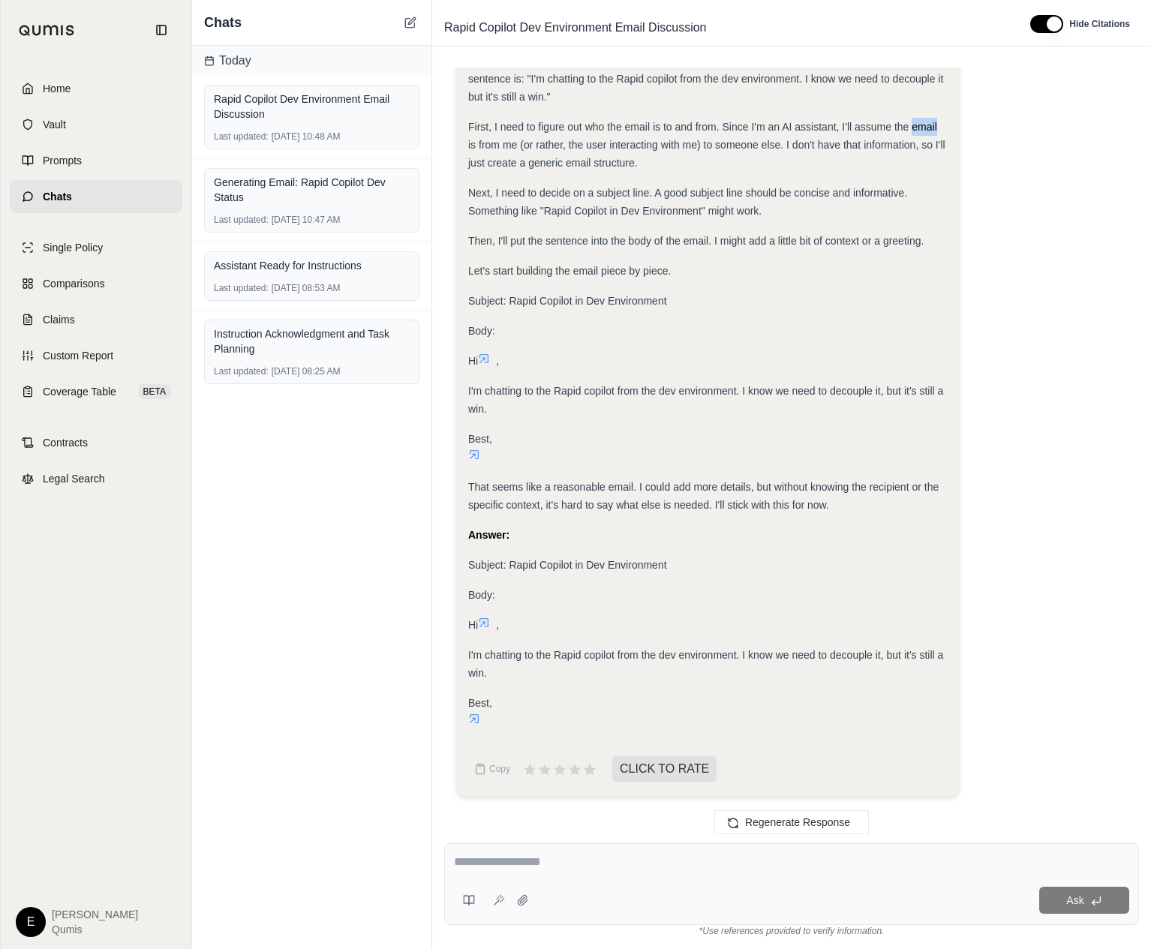
click at [1050, 133] on div "Analysis: Okay, I need to turn the given sentence into an email. That seems str…" at bounding box center [791, 409] width 671 height 798
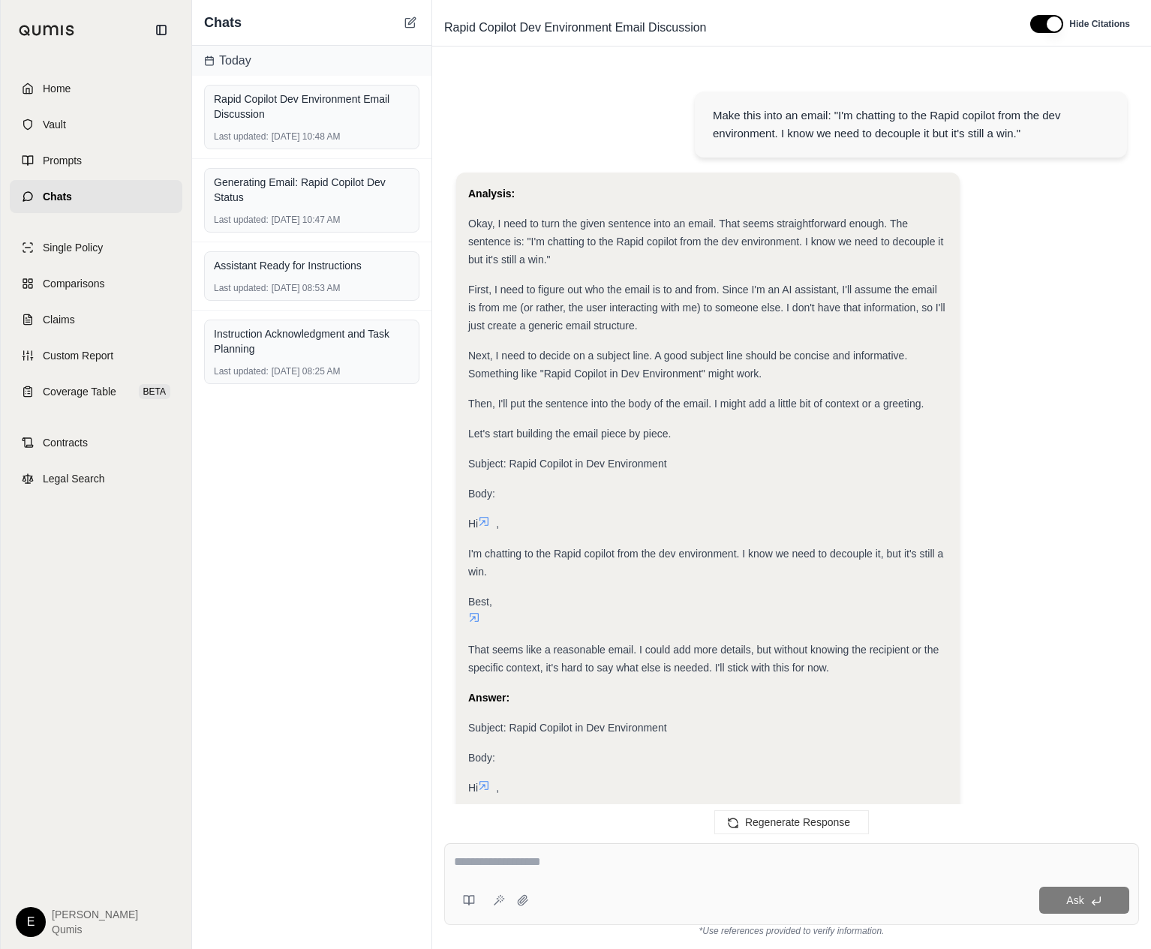
click at [1050, 133] on div "Make this into an email: "I'm chatting to the Rapid copilot from the dev enviro…" at bounding box center [911, 125] width 396 height 36
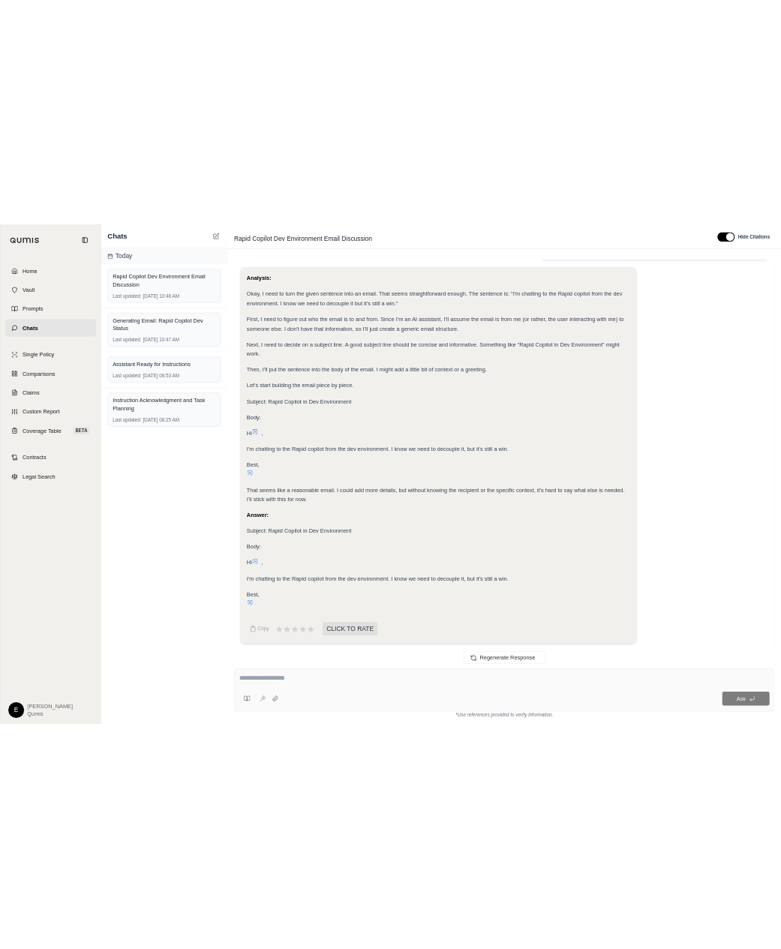
scroll to position [91, 0]
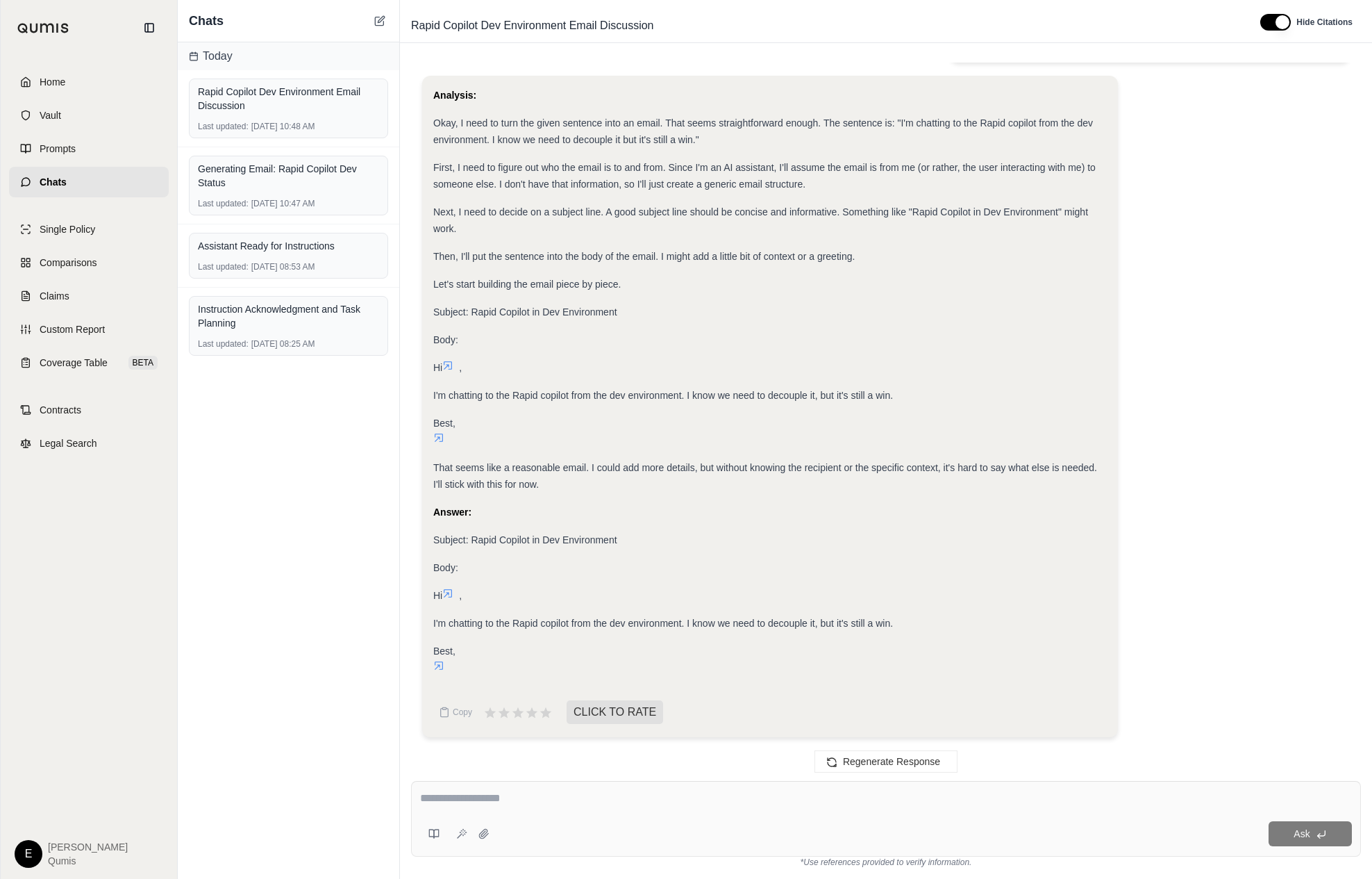
drag, startPoint x: 258, startPoint y: 755, endPoint x: 345, endPoint y: 866, distance: 141.0
click at [0, 0] on div "Home Vault Prompts Chats Single Policy Comparisons Claims Custom Report Coverag…" at bounding box center [686, 439] width 1372 height 879
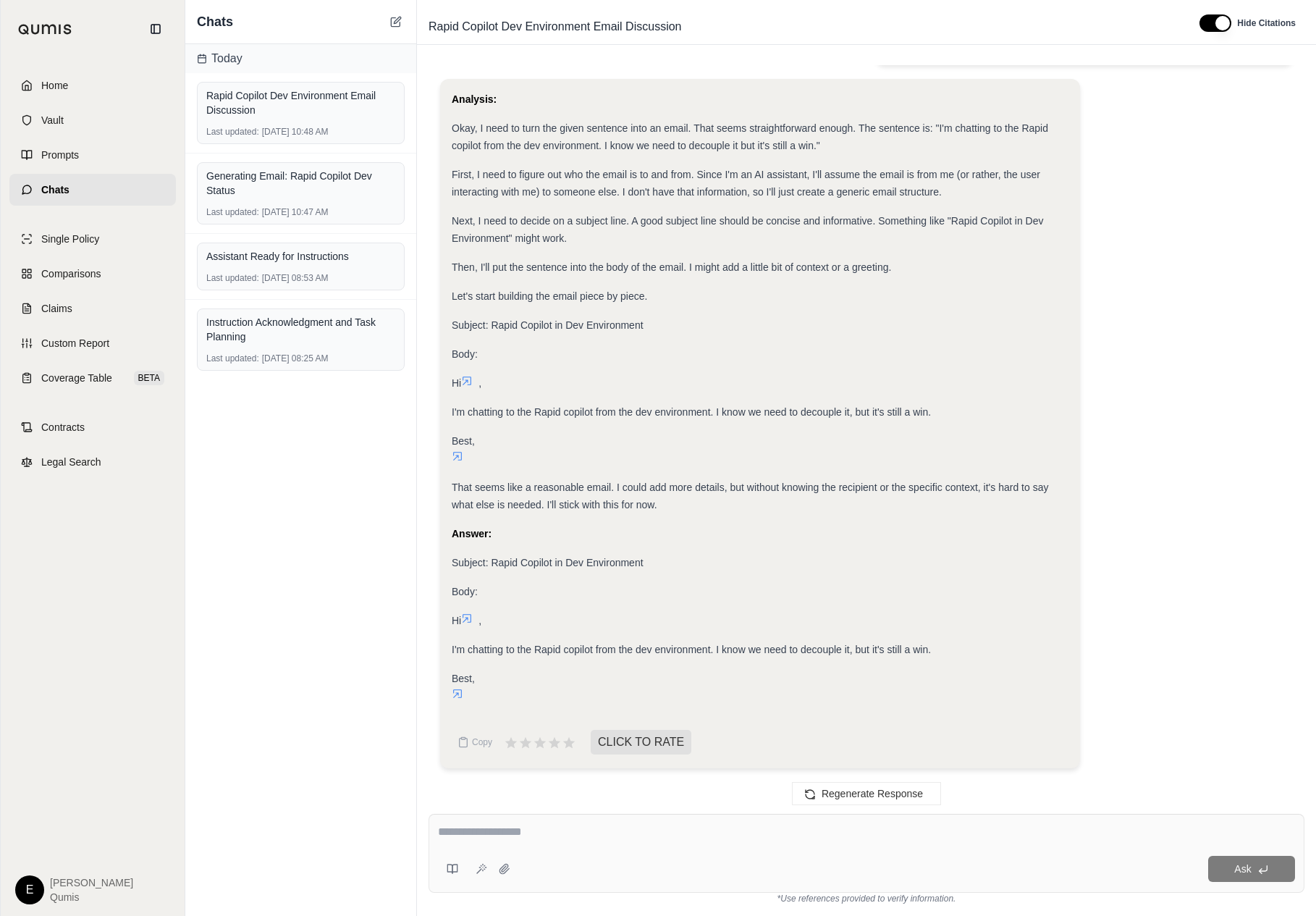
click at [1243, 106] on div "Analysis: Okay, I need to turn the given sentence into an email. That seems str…" at bounding box center [866, 430] width 853 height 701
click at [1128, 273] on div "Analysis: Okay, I need to turn the given sentence into an email. That seems str…" at bounding box center [866, 430] width 853 height 701
click at [28, 892] on html "Home Vault Prompts Chats Single Policy Comparisons Claims Custom Report Coverag…" at bounding box center [658, 458] width 1316 height 916
click at [80, 755] on link "Member Portal" at bounding box center [64, 758] width 120 height 23
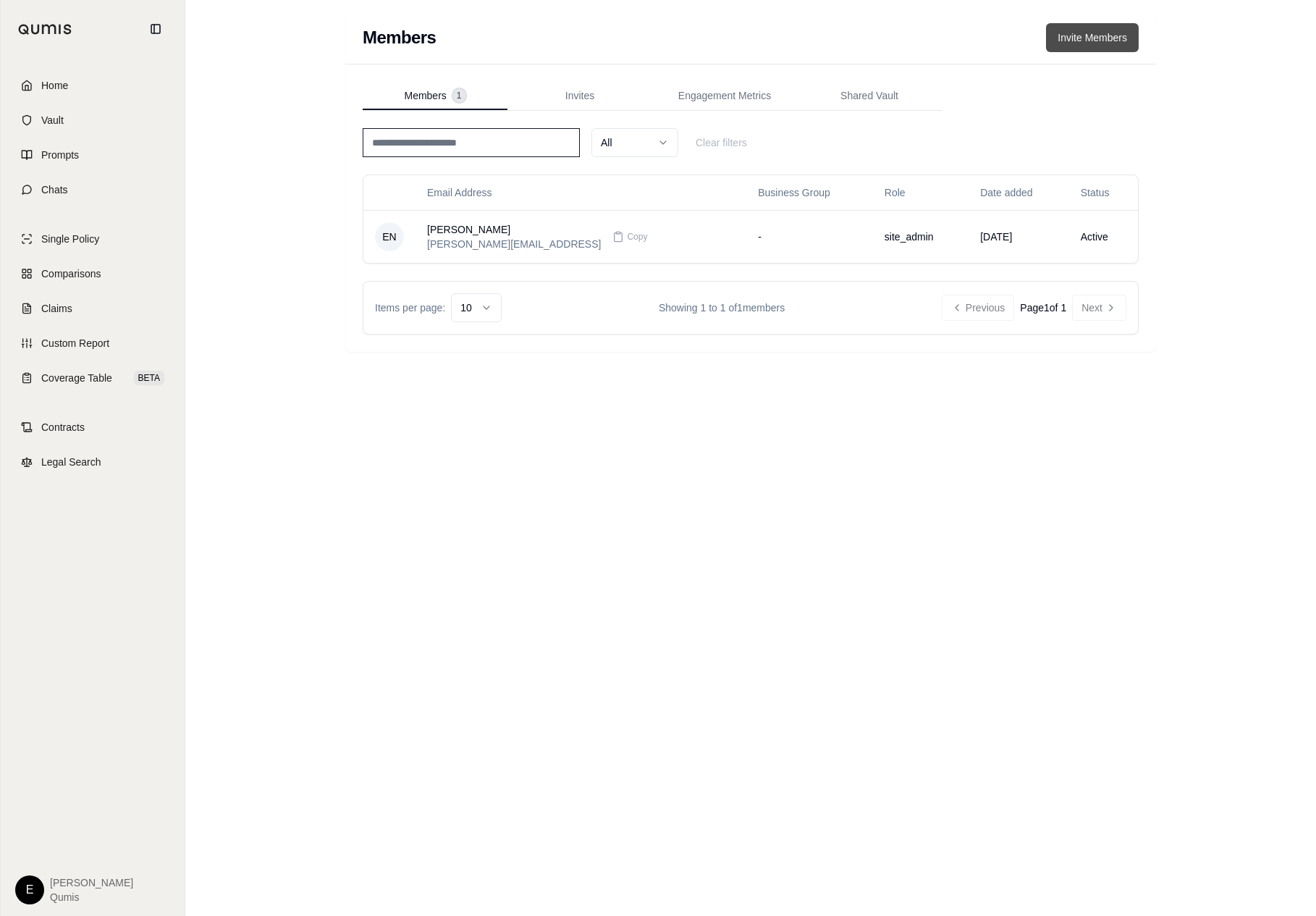
click at [1110, 31] on button "Invite Members" at bounding box center [1092, 38] width 93 height 29
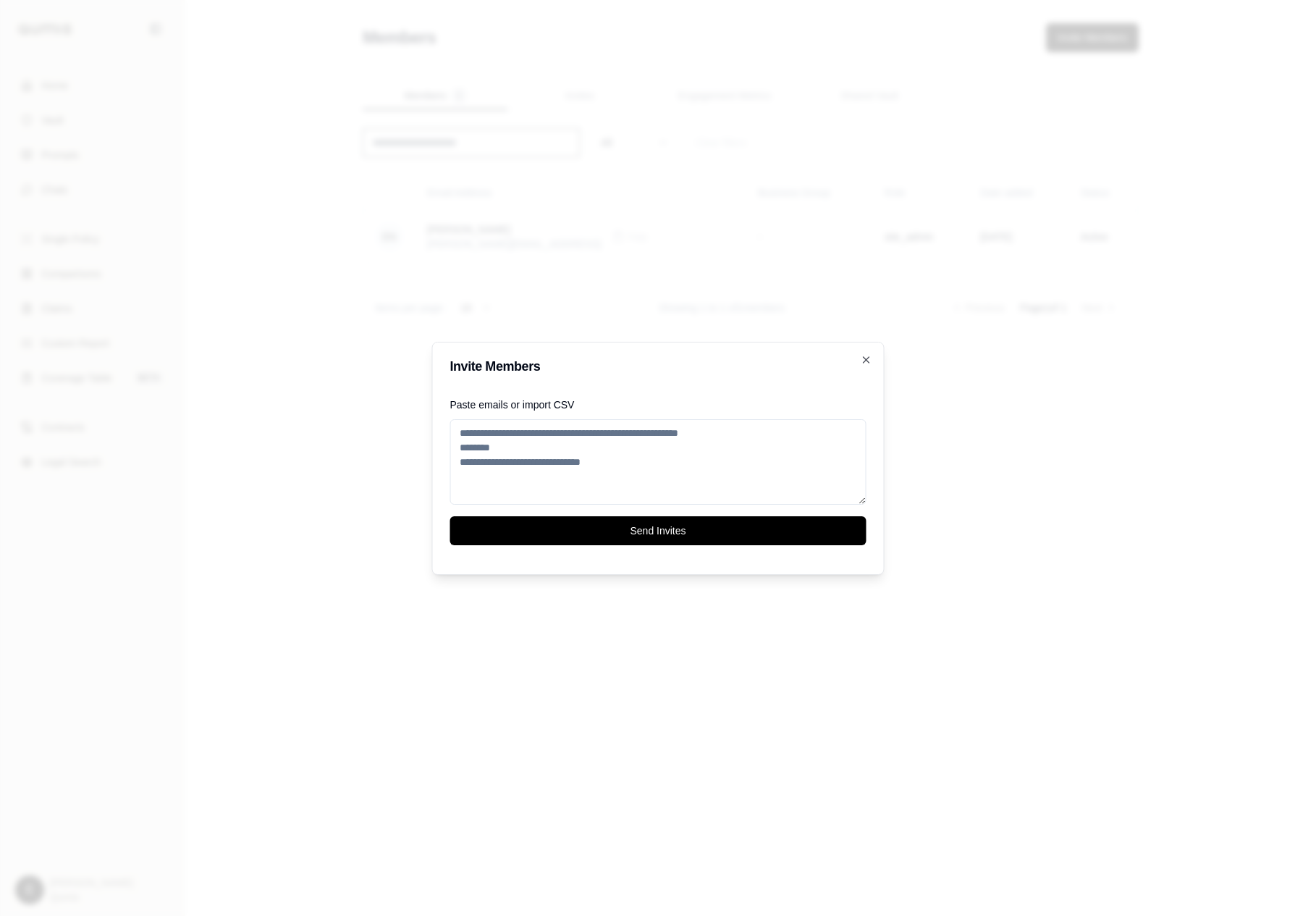
click at [694, 479] on textarea "Paste emails or import CSV" at bounding box center [658, 461] width 416 height 86
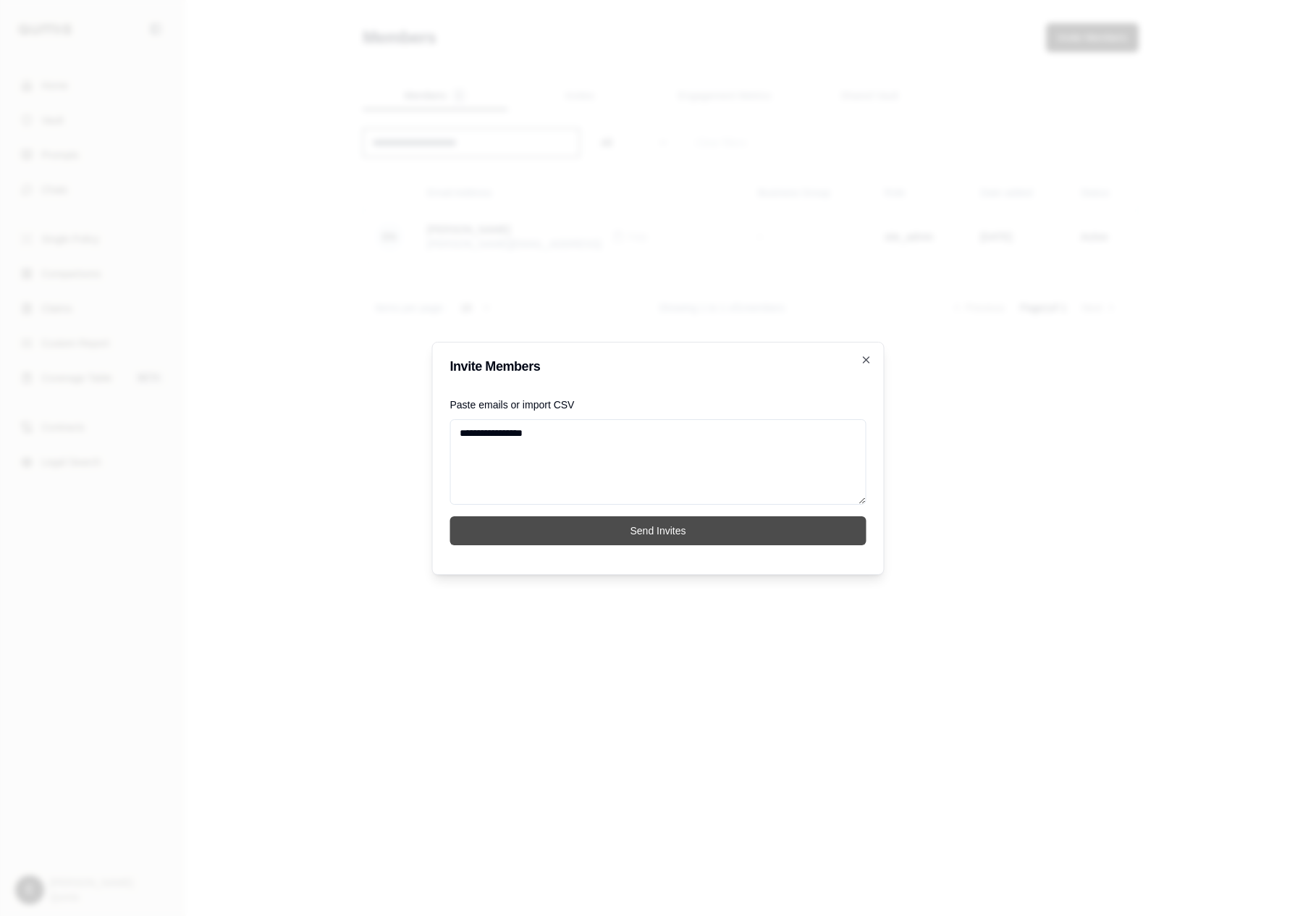
type textarea "**********"
click at [673, 526] on button "Send Invites" at bounding box center [658, 531] width 416 height 29
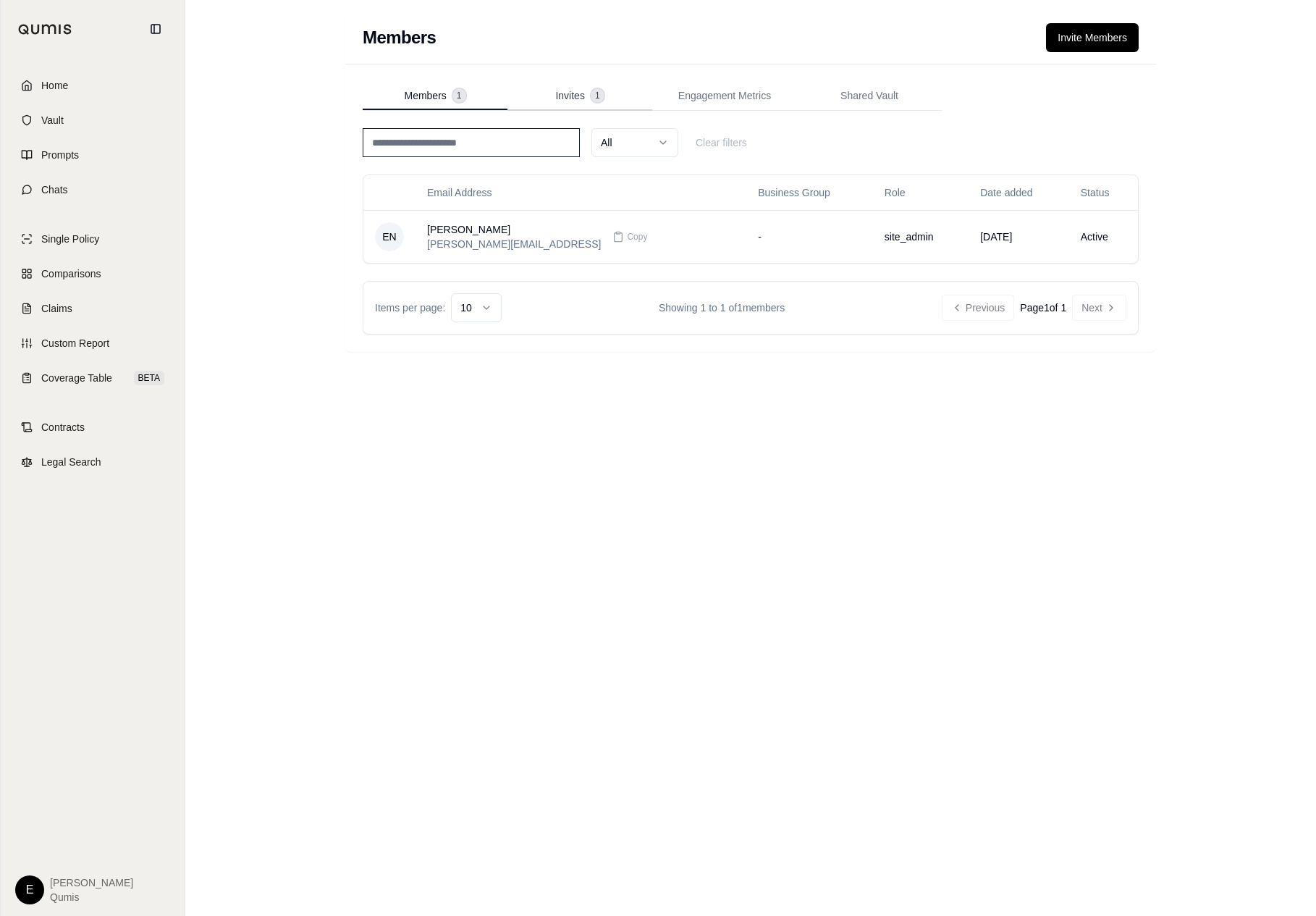
click at [597, 92] on span "1" at bounding box center [597, 96] width 14 height 14
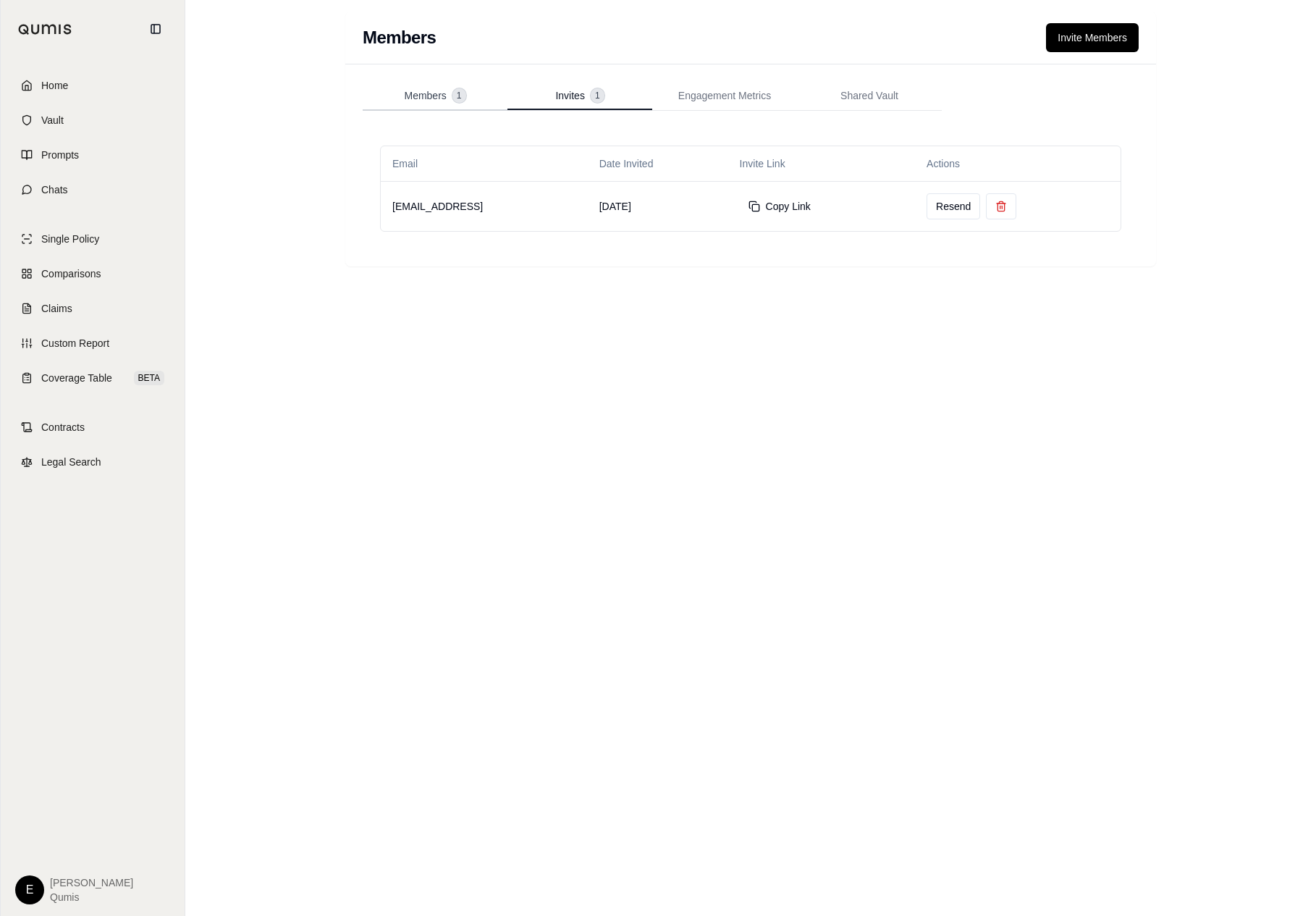
click at [452, 94] on div "Members 1" at bounding box center [435, 96] width 62 height 14
